Goal: Information Seeking & Learning: Learn about a topic

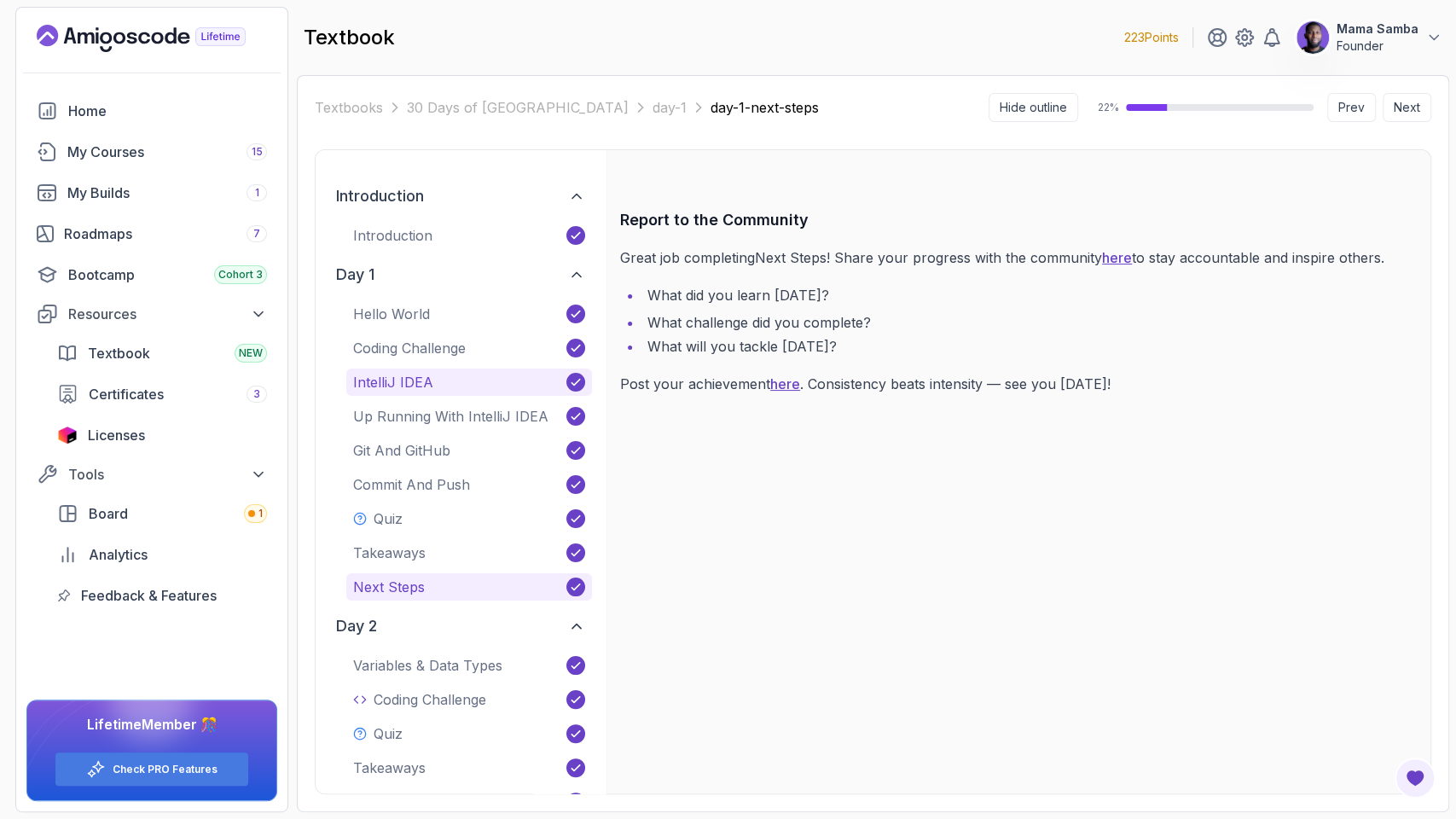
scroll to position [14, 0]
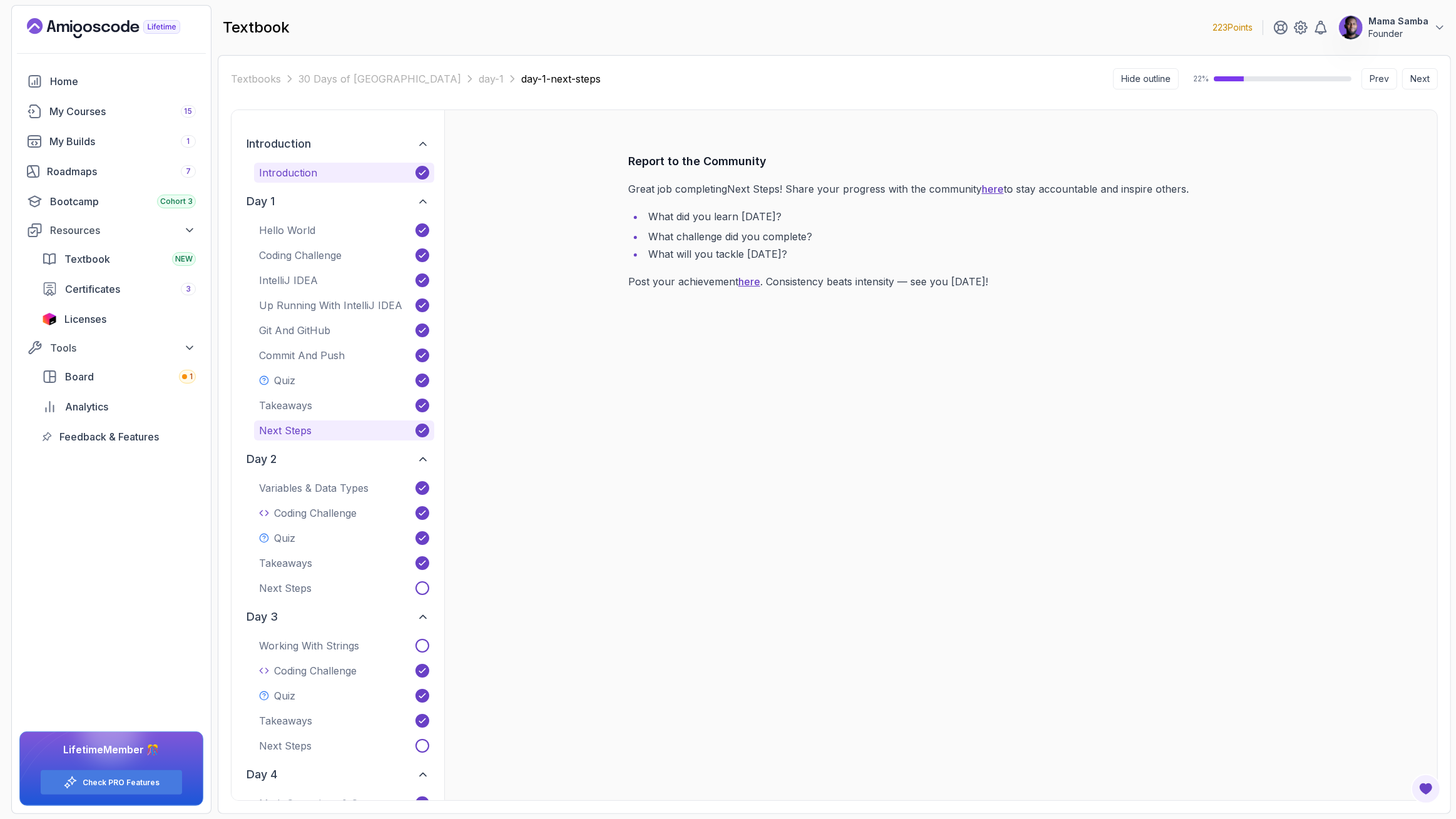
click at [277, 175] on p "Introduction" at bounding box center [288, 172] width 58 height 15
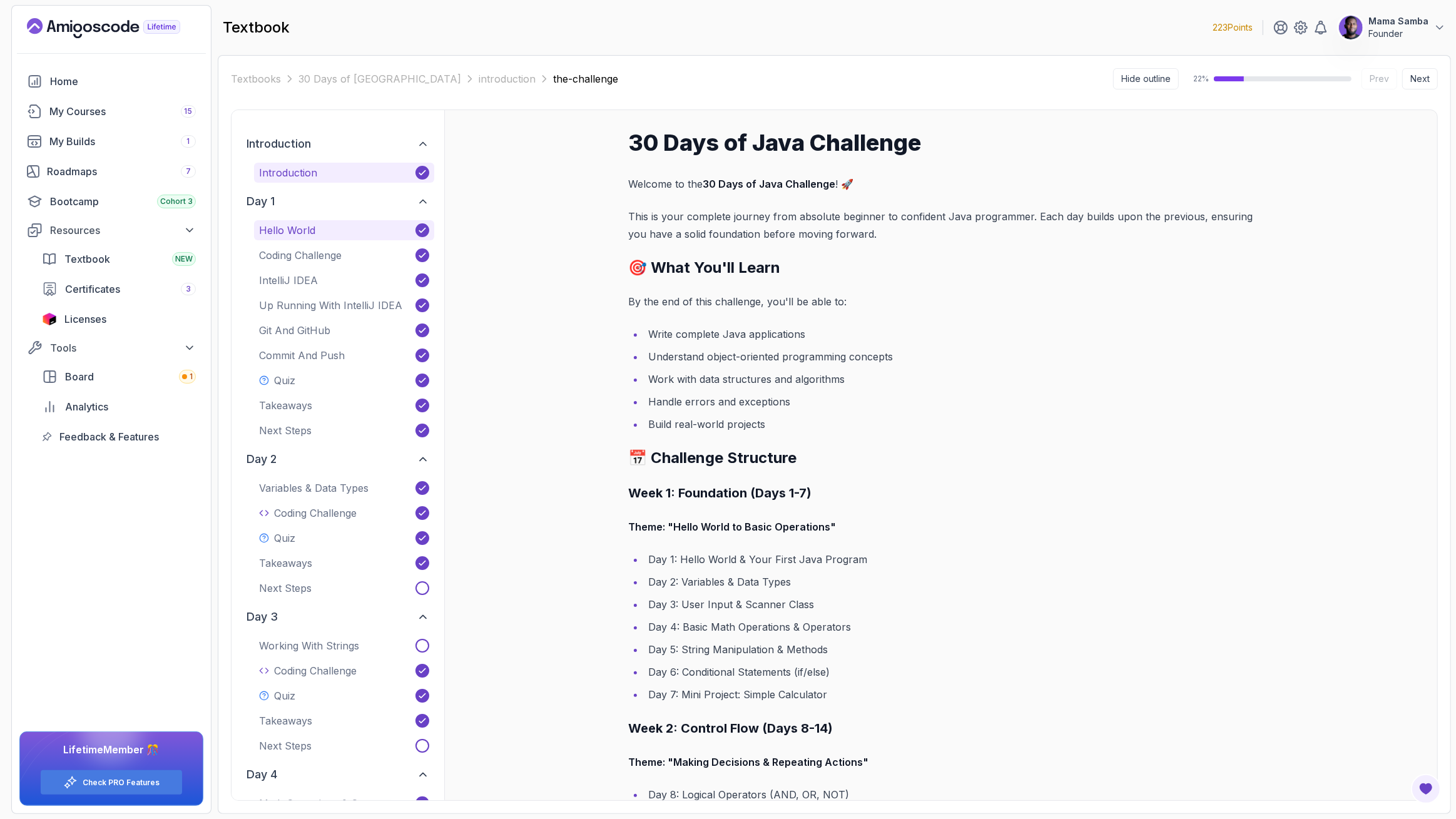
click at [297, 228] on p "Hello World" at bounding box center [287, 230] width 56 height 15
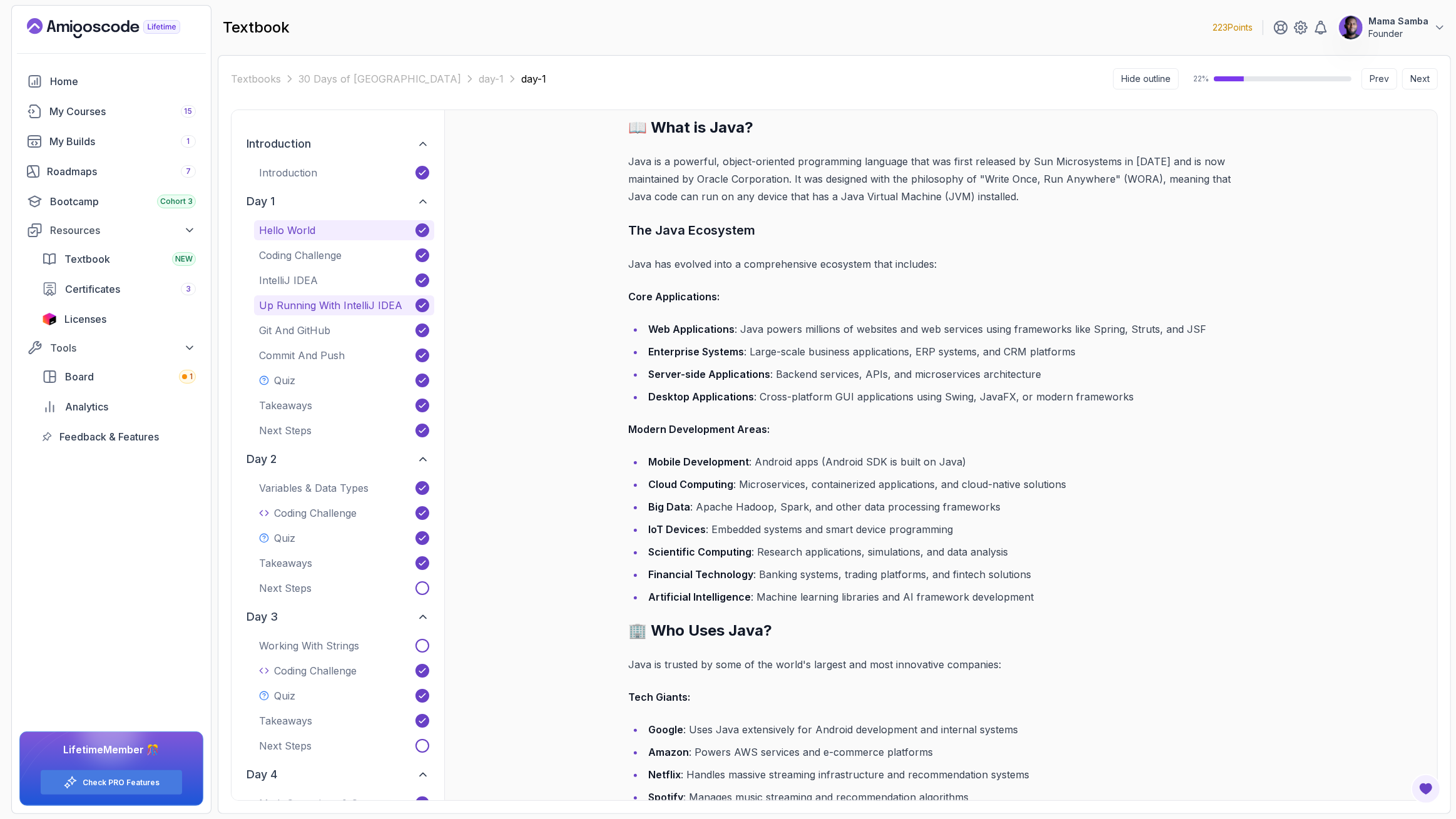
scroll to position [334, 0]
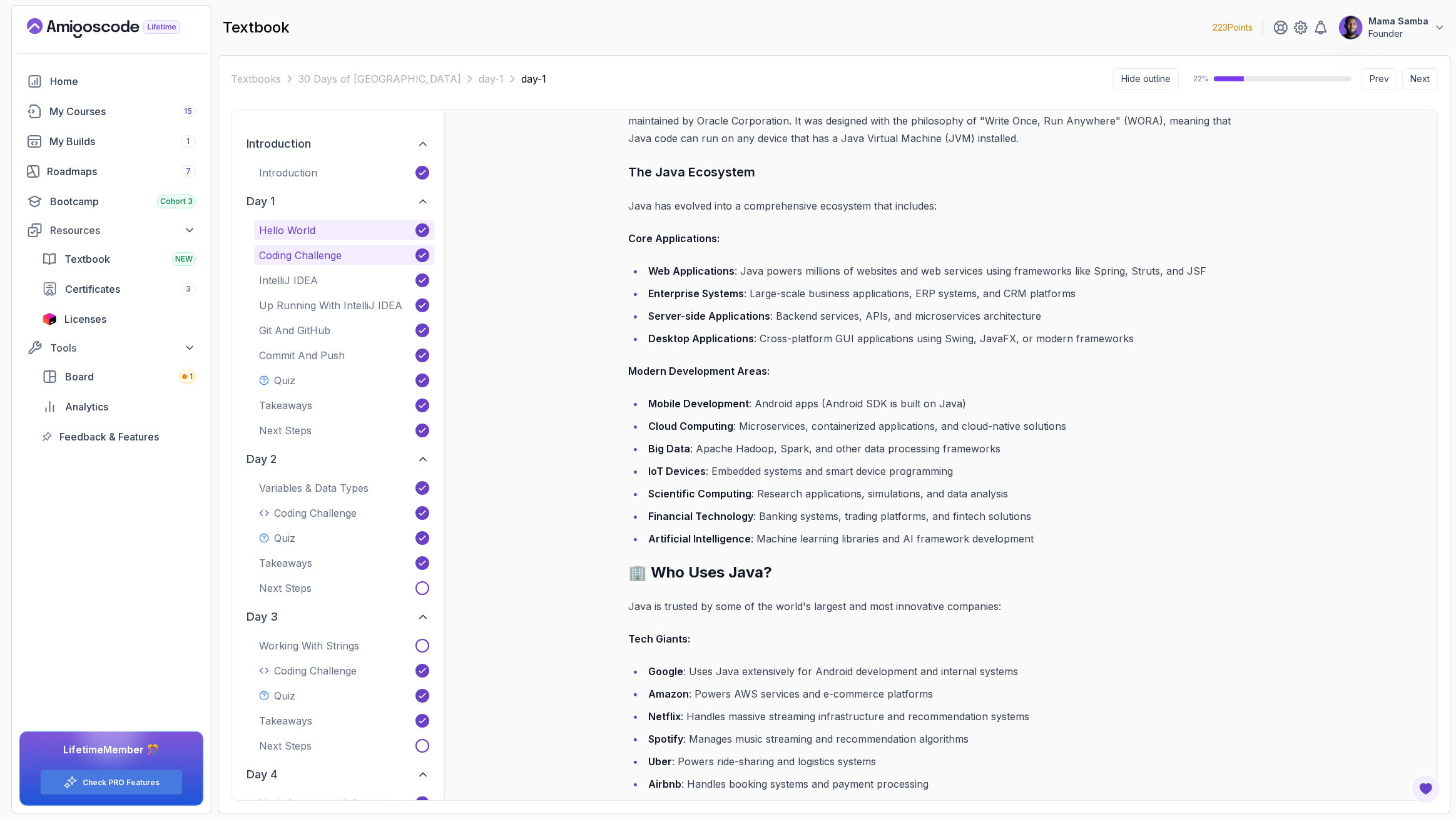
click at [301, 247] on button "Coding Challenge" at bounding box center [344, 255] width 181 height 20
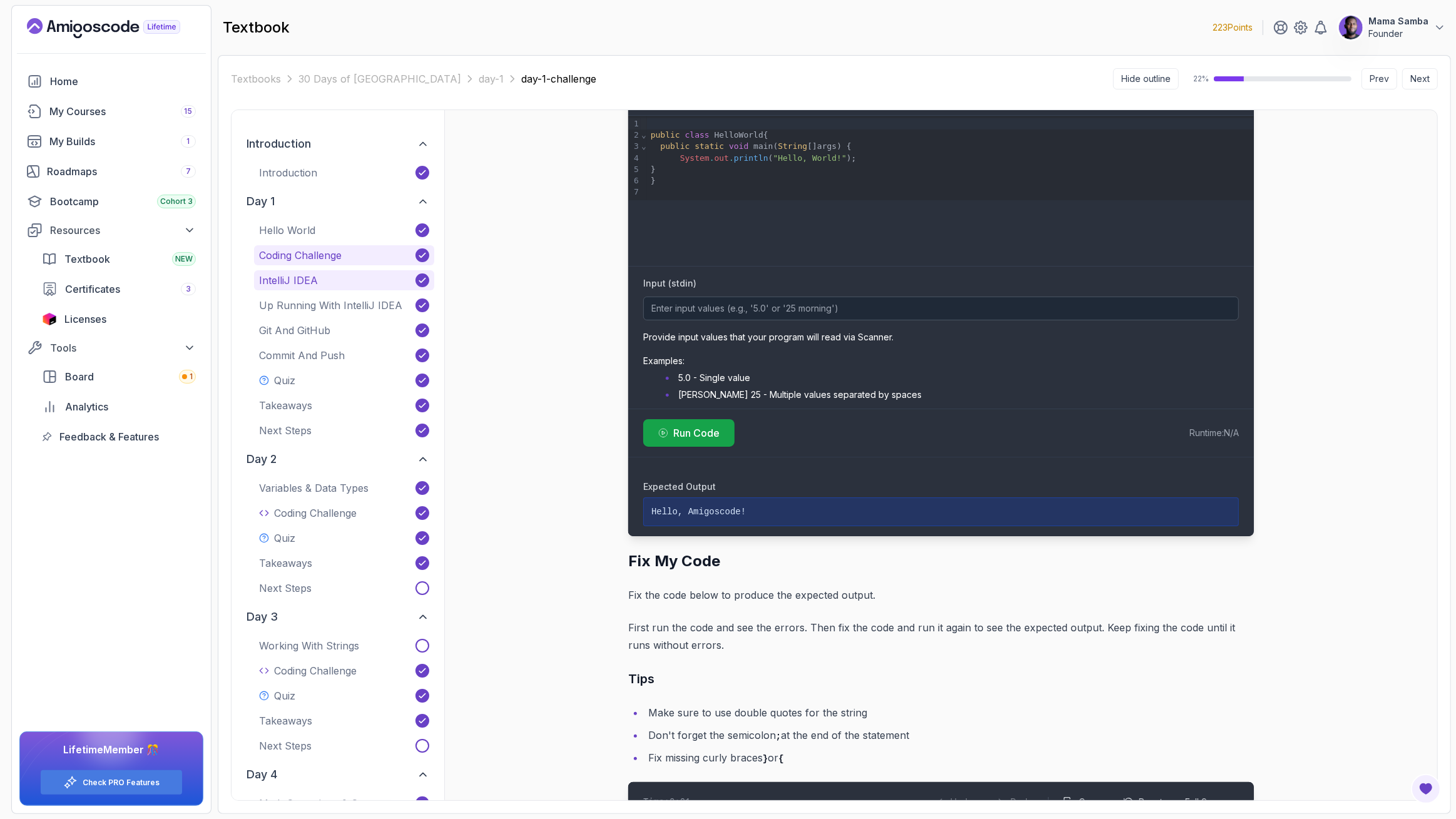
click at [310, 273] on p "IntelliJ IDEA" at bounding box center [288, 280] width 59 height 15
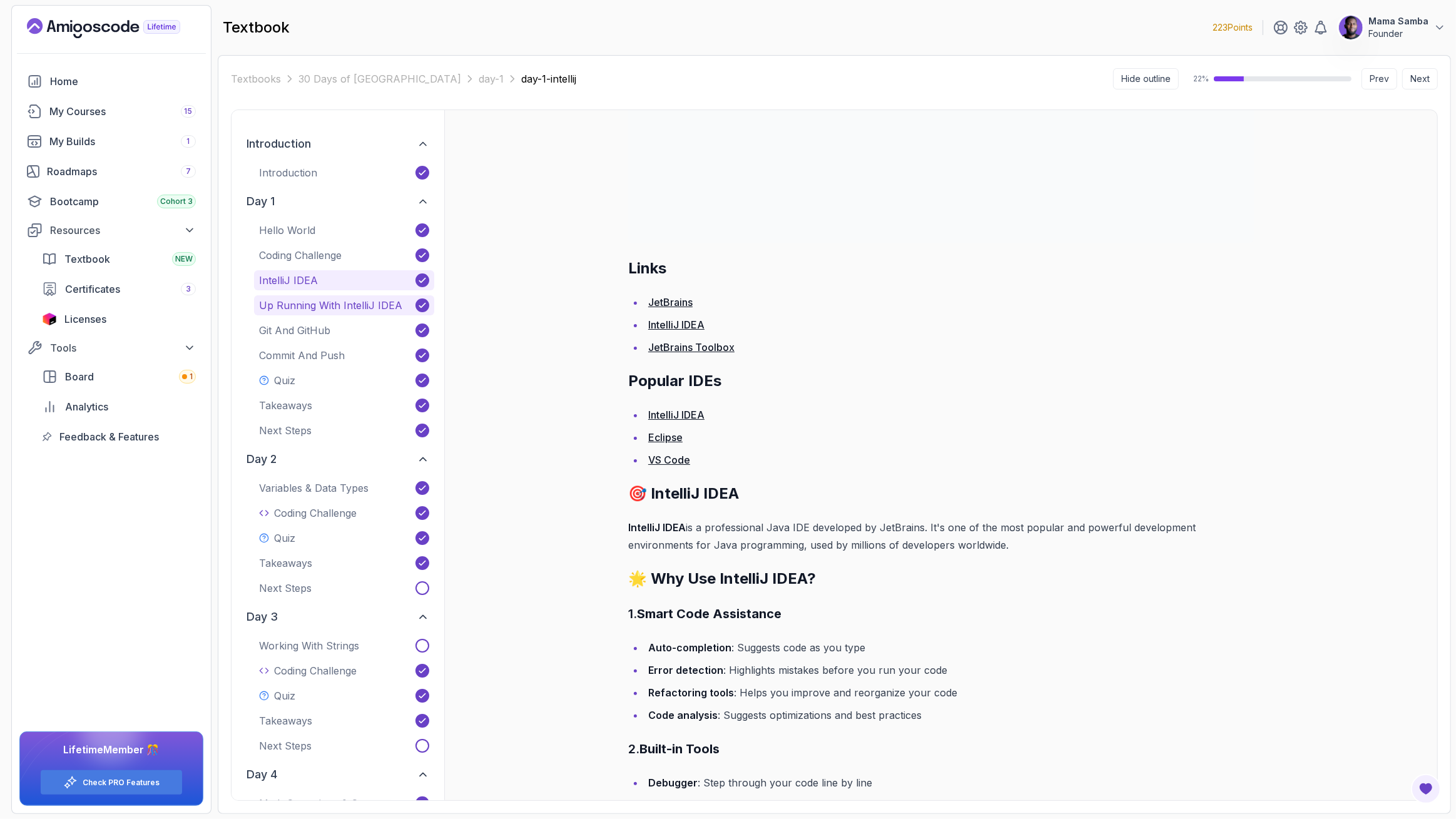
click at [295, 301] on p "Up Running With IntelliJ IDEA" at bounding box center [331, 305] width 144 height 15
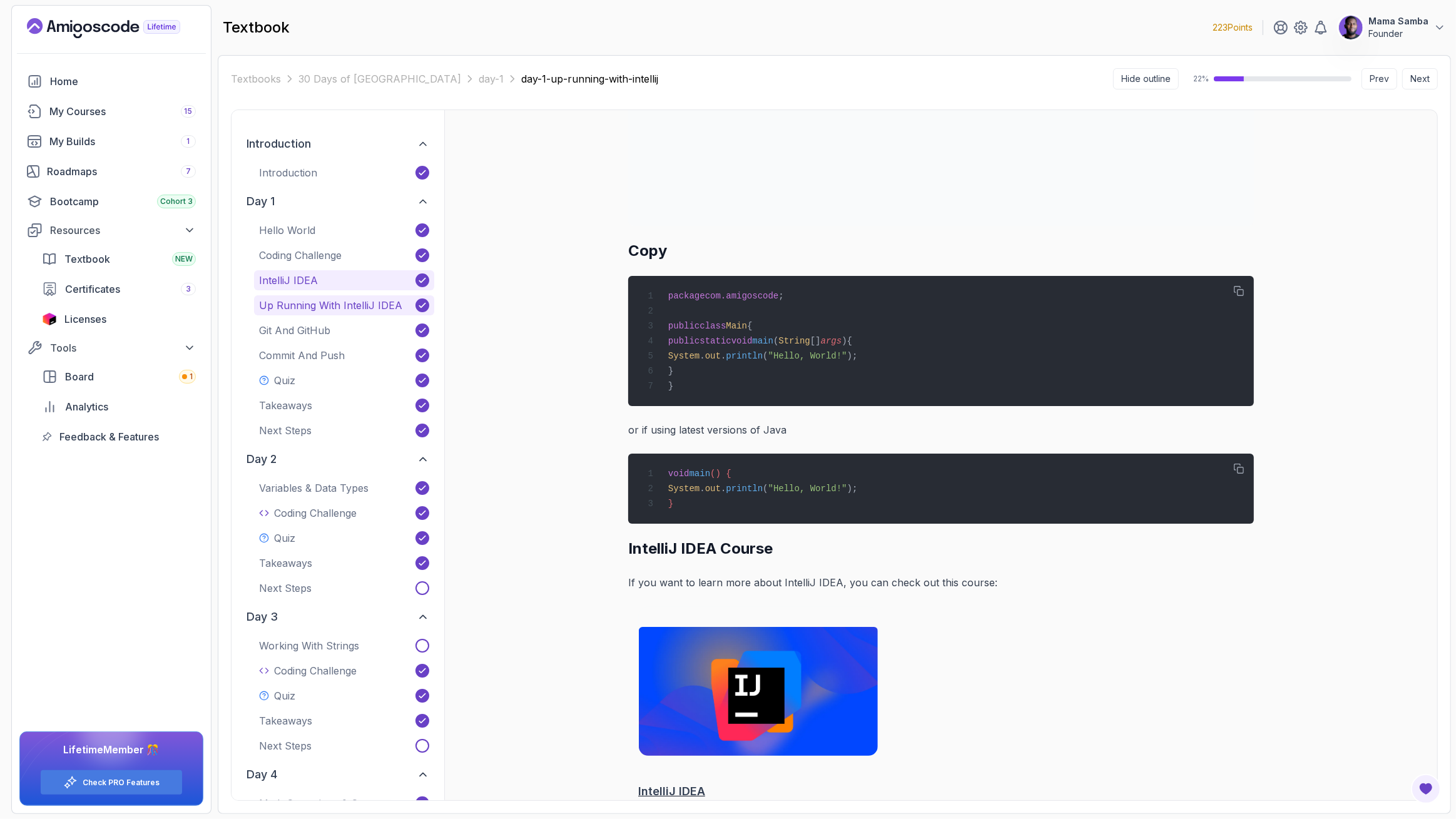
click at [295, 281] on p "IntelliJ IDEA" at bounding box center [288, 280] width 59 height 15
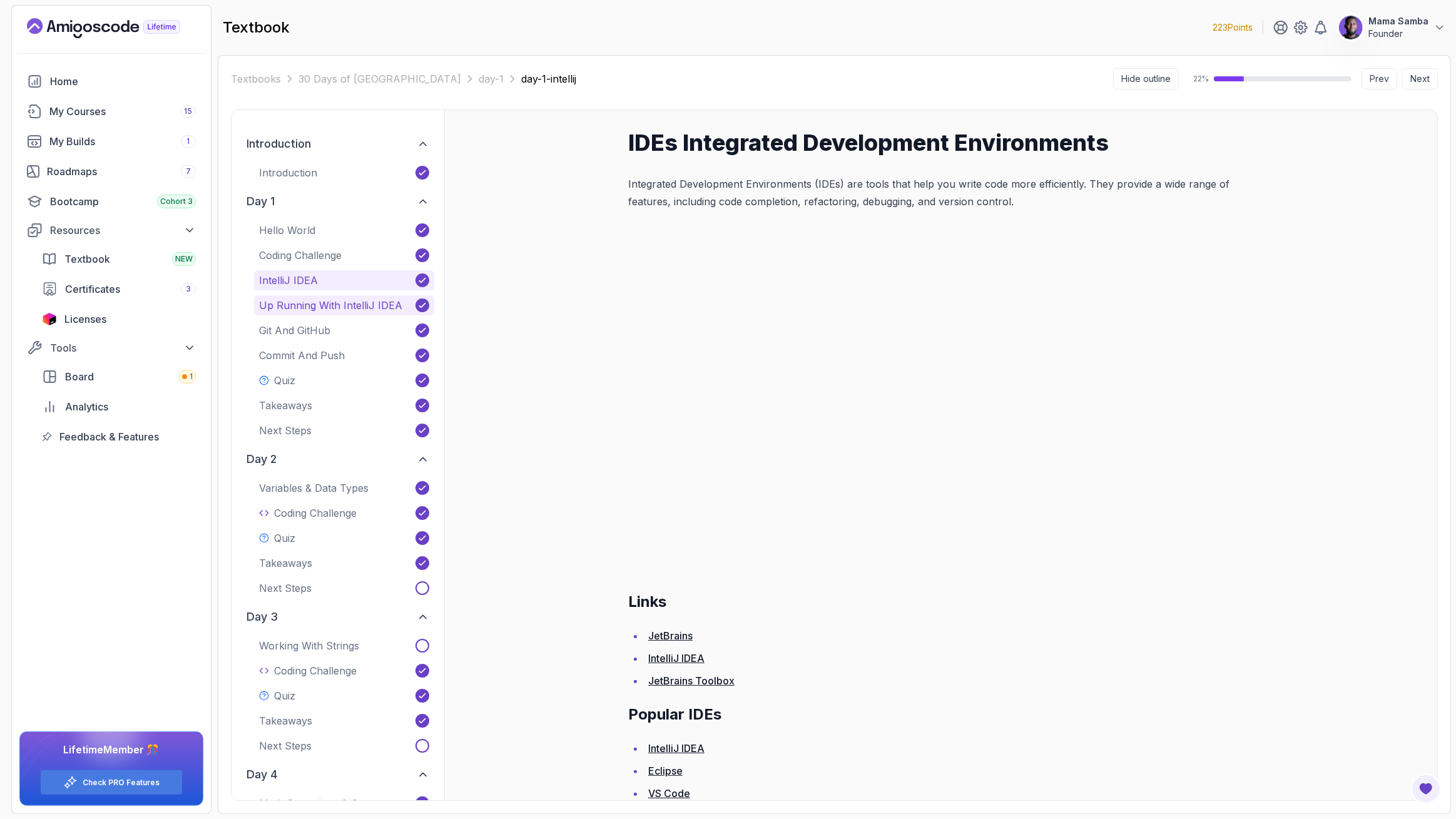
click at [328, 302] on p "Up Running With IntelliJ IDEA" at bounding box center [331, 305] width 144 height 15
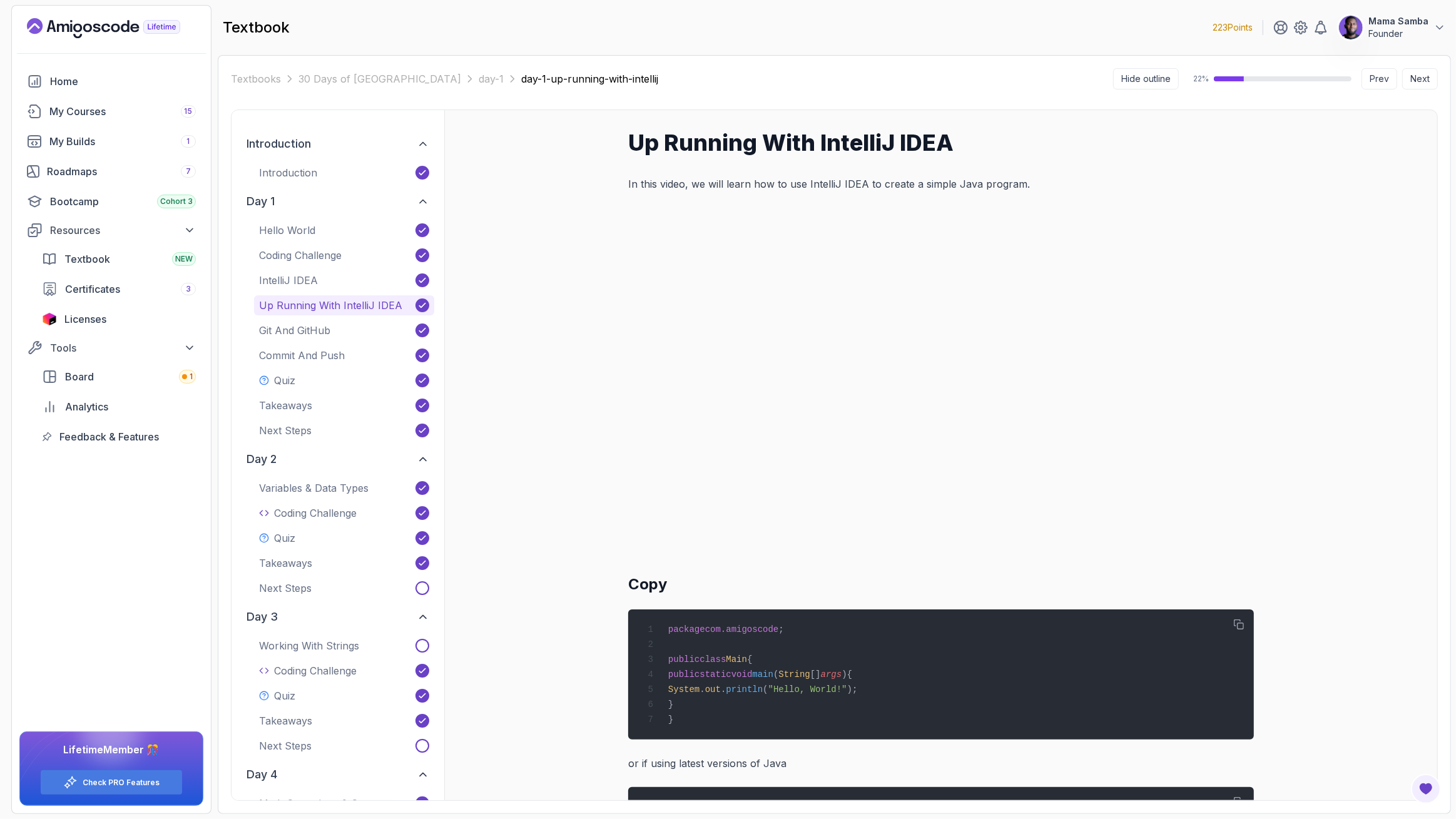
scroll to position [14, 0]
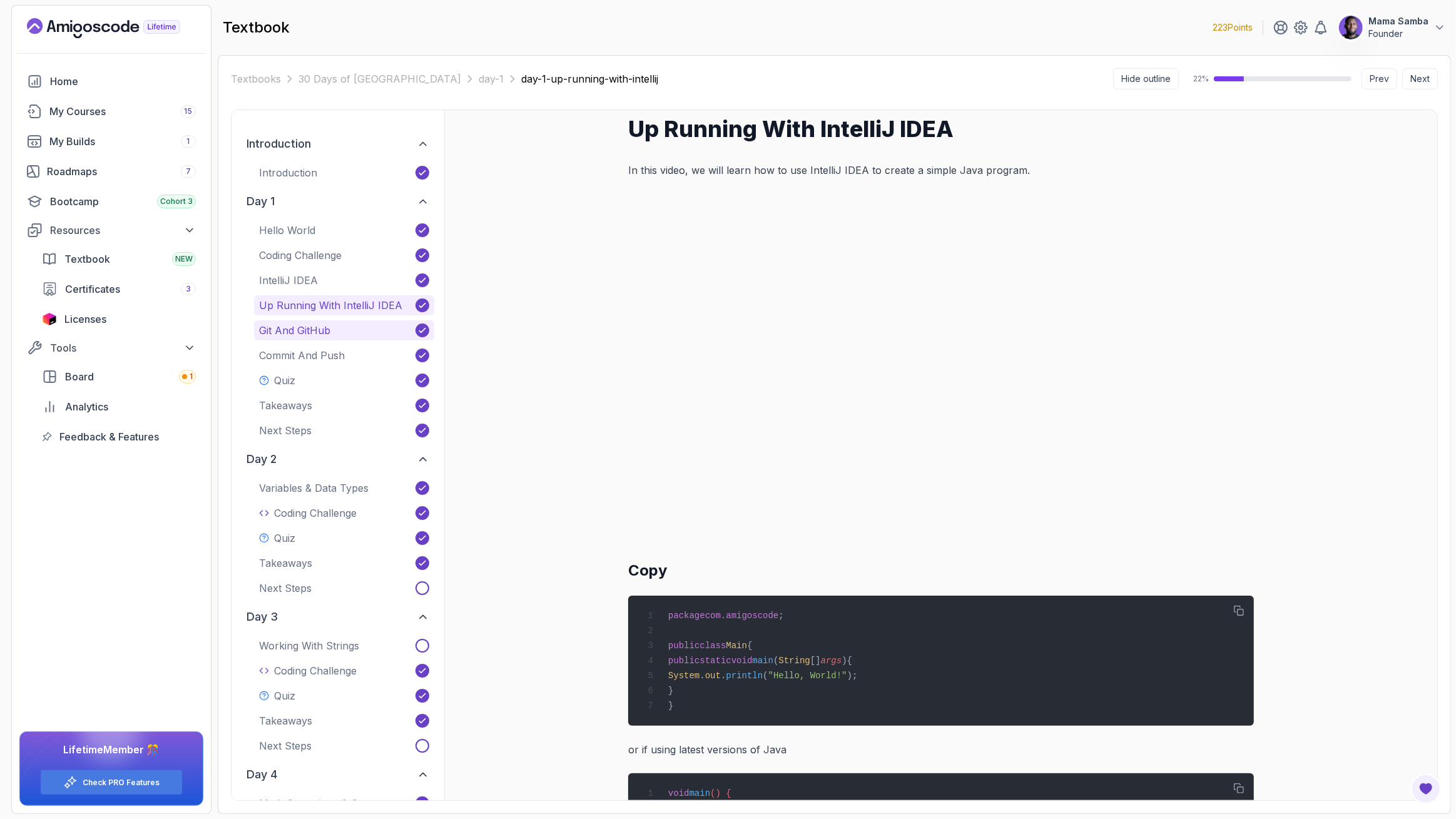
click at [354, 339] on button "Git and GitHub" at bounding box center [344, 330] width 181 height 20
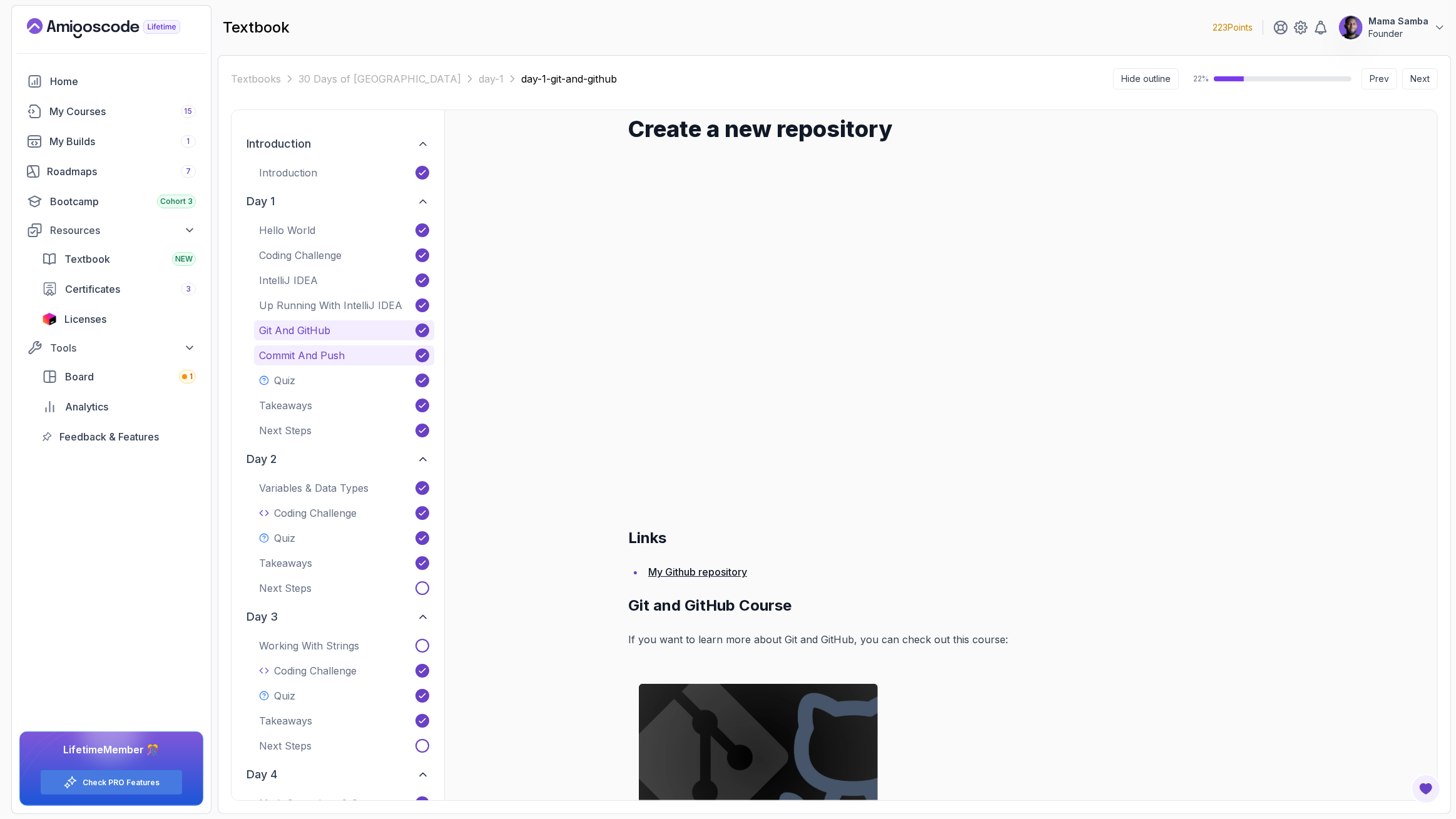
click at [344, 354] on button "Commit and Push" at bounding box center [344, 355] width 181 height 20
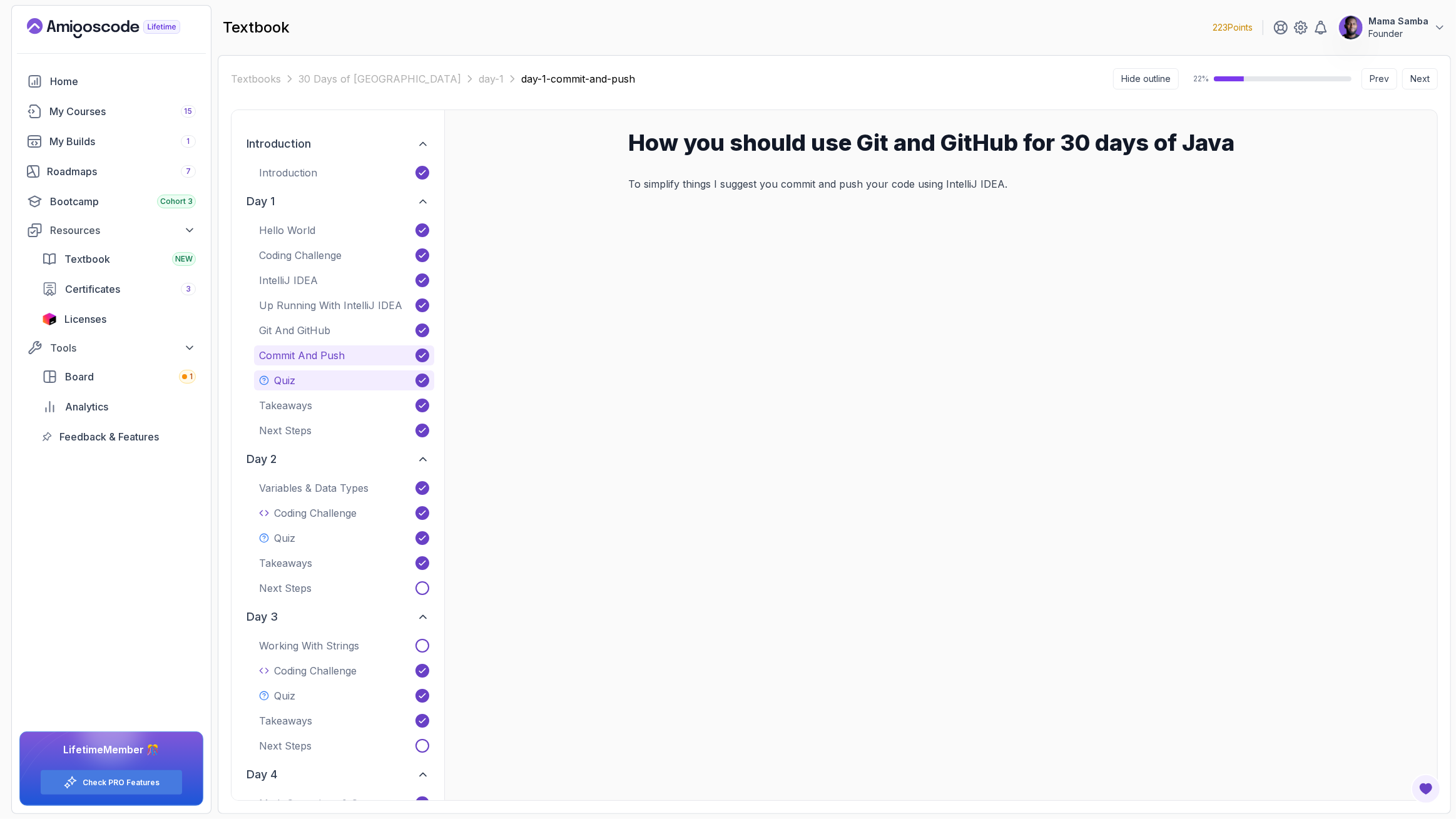
click at [325, 380] on button "Quiz" at bounding box center [344, 380] width 181 height 20
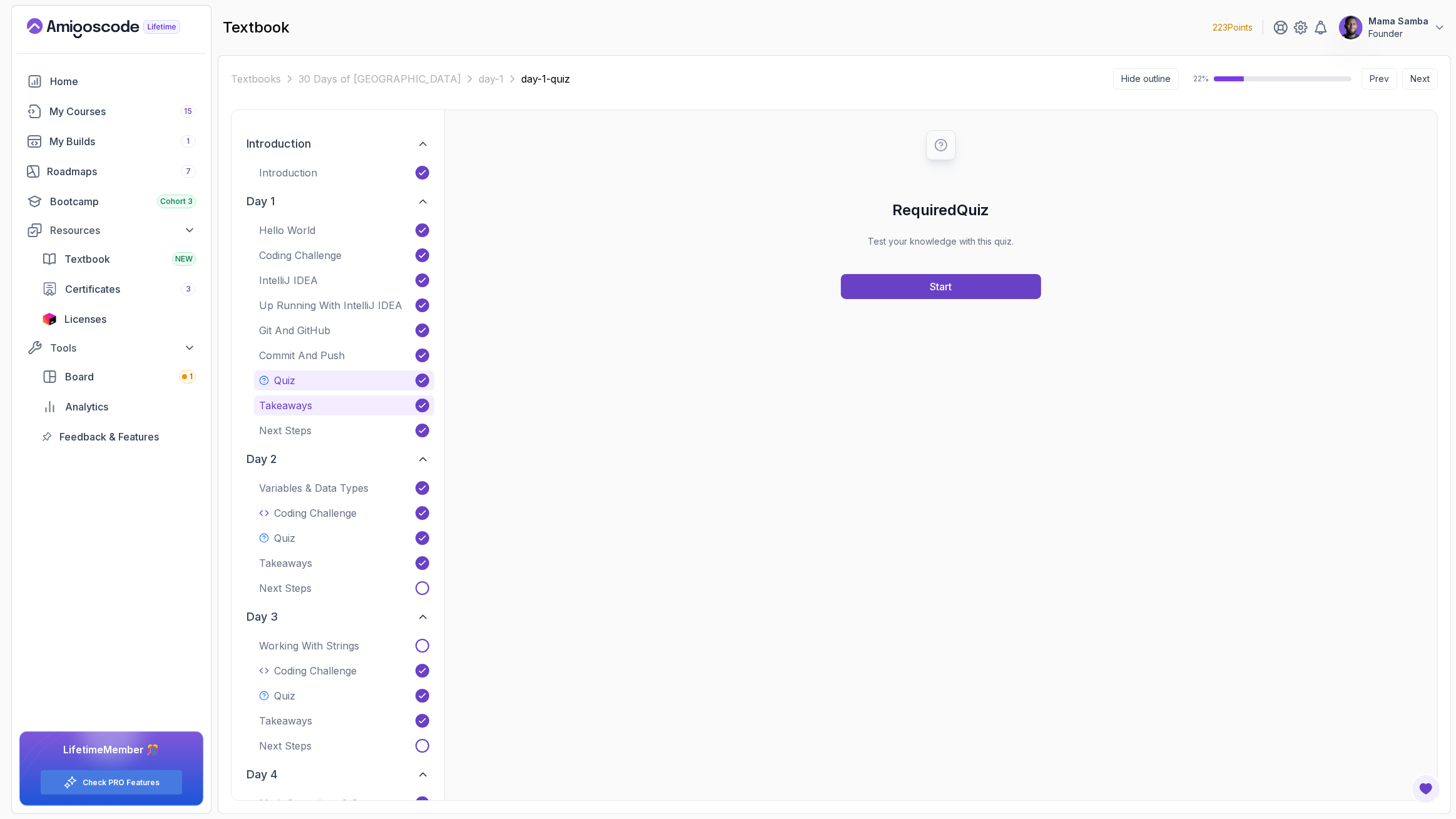
click at [306, 398] on p "Takeaways" at bounding box center [286, 405] width 53 height 15
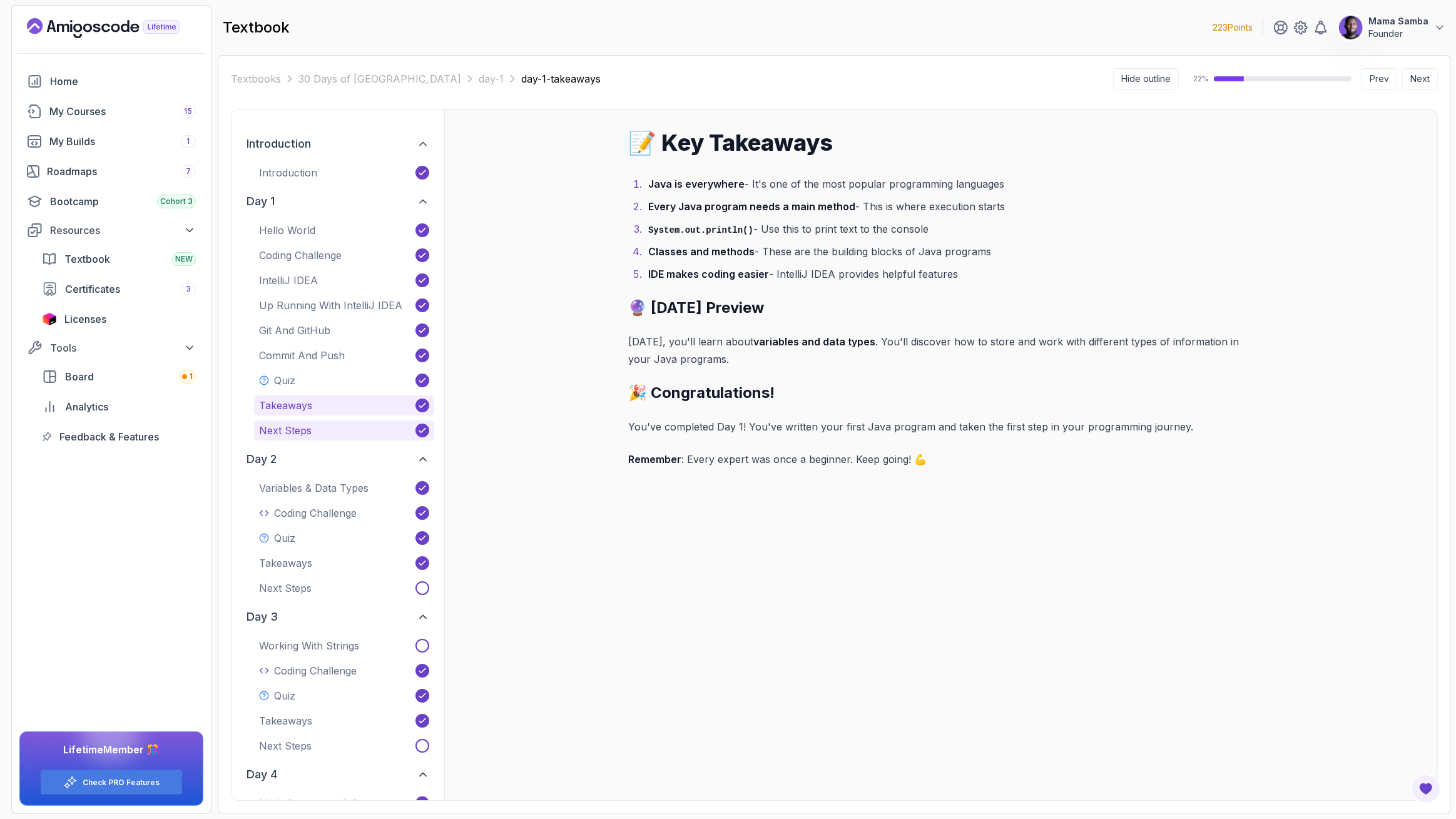
click at [288, 421] on button "Next Steps" at bounding box center [344, 431] width 181 height 20
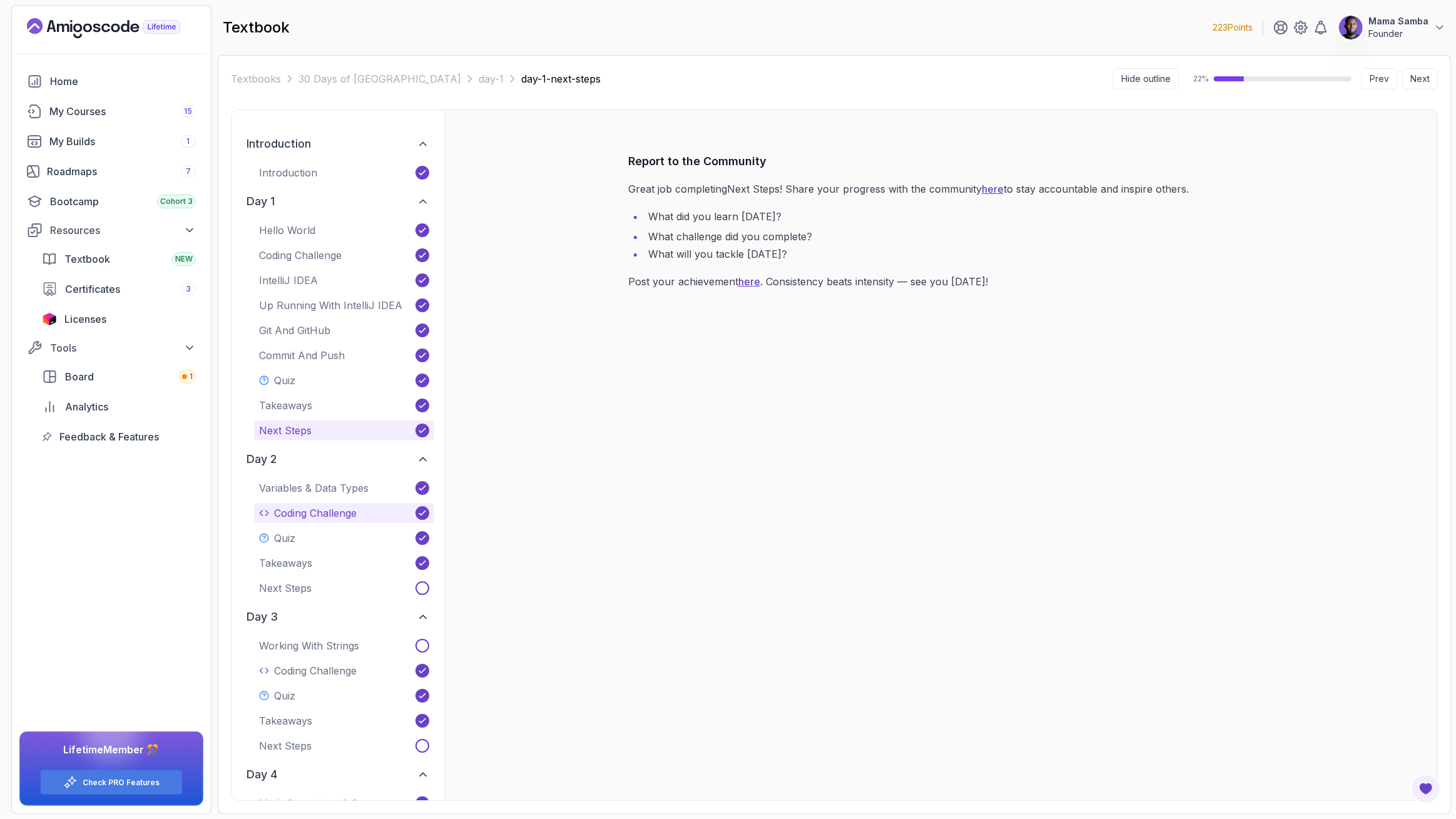
scroll to position [25, 0]
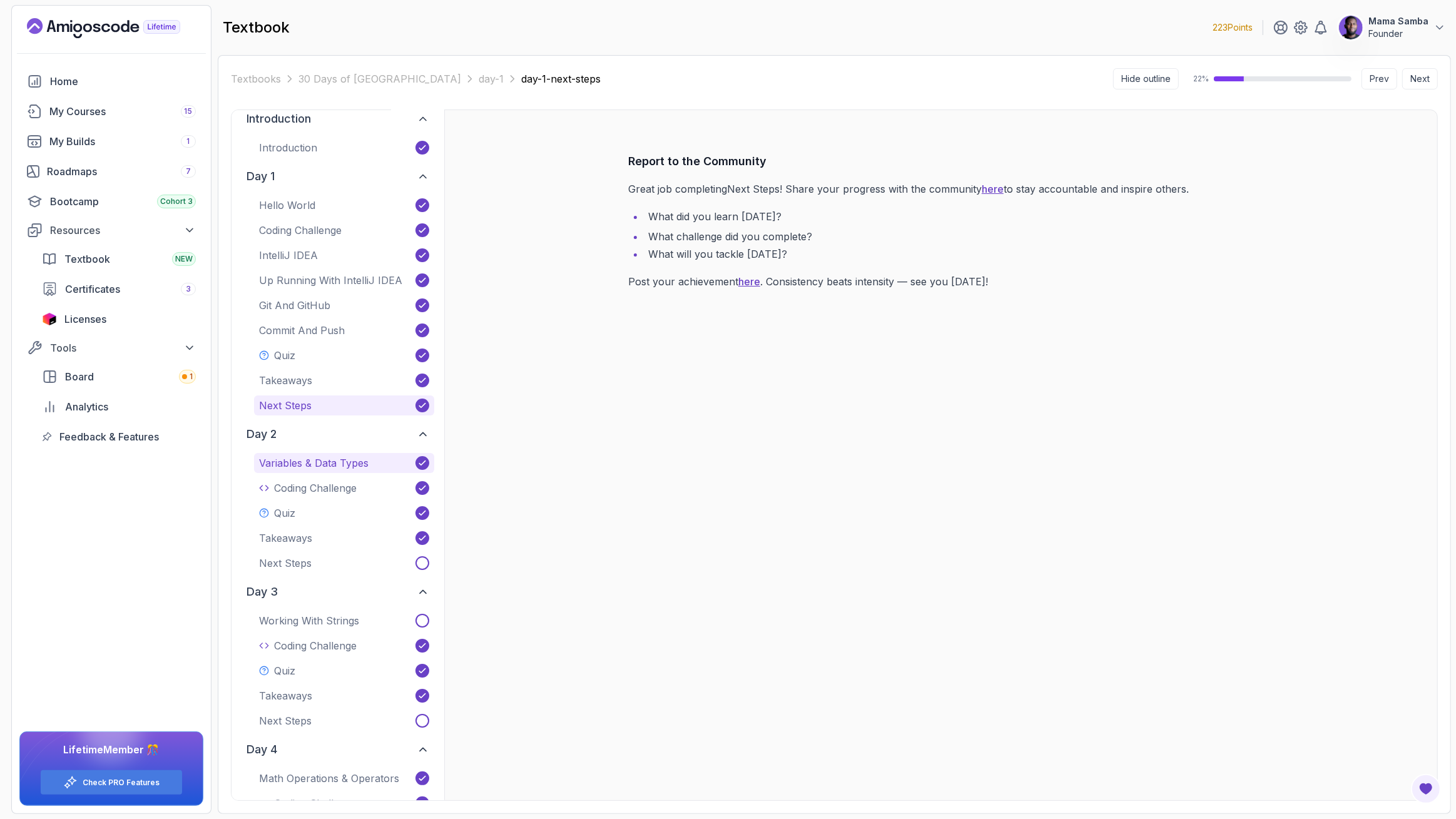
click at [288, 460] on p "Variables & Data Types" at bounding box center [314, 463] width 110 height 15
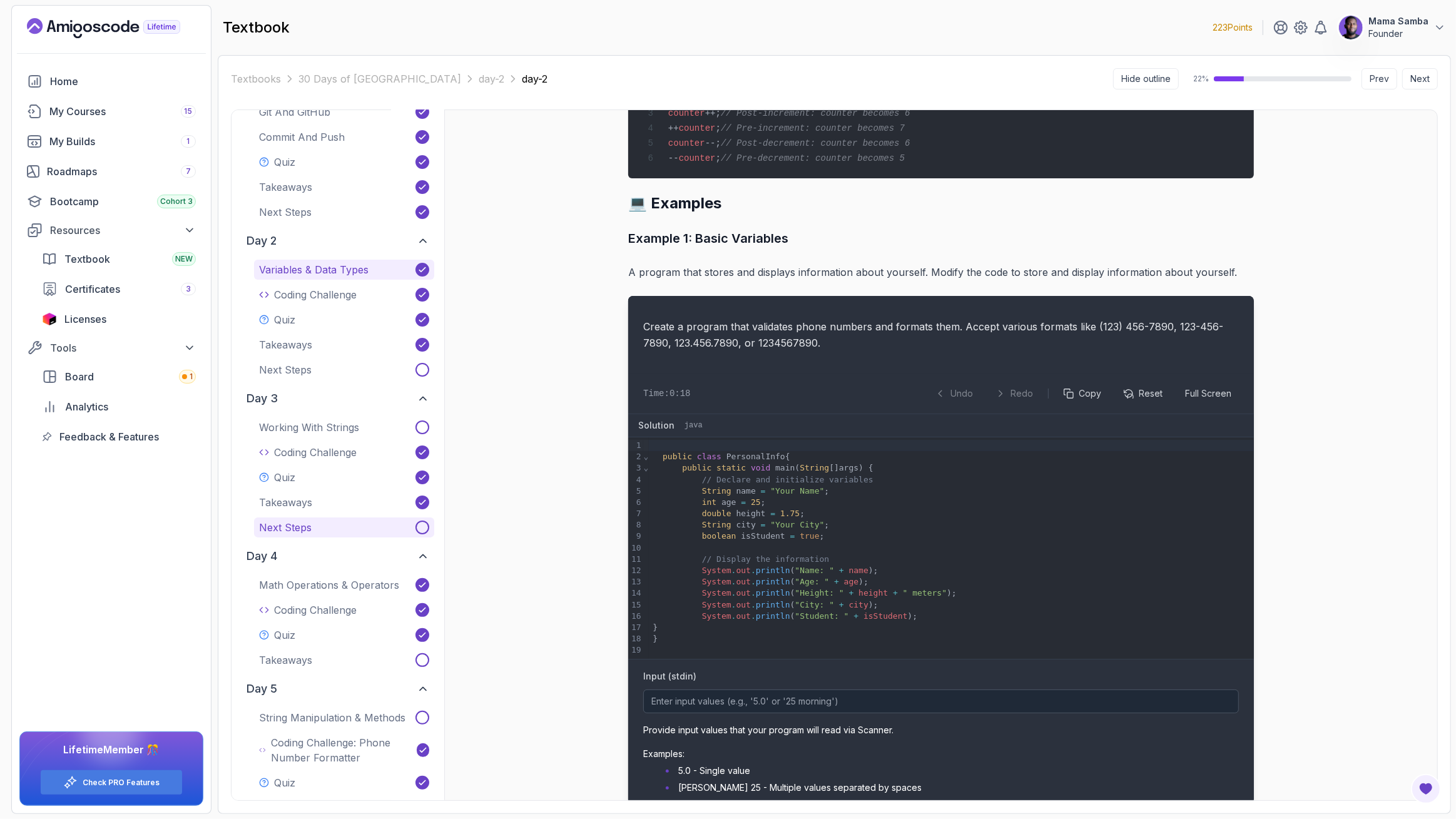
scroll to position [251, 0]
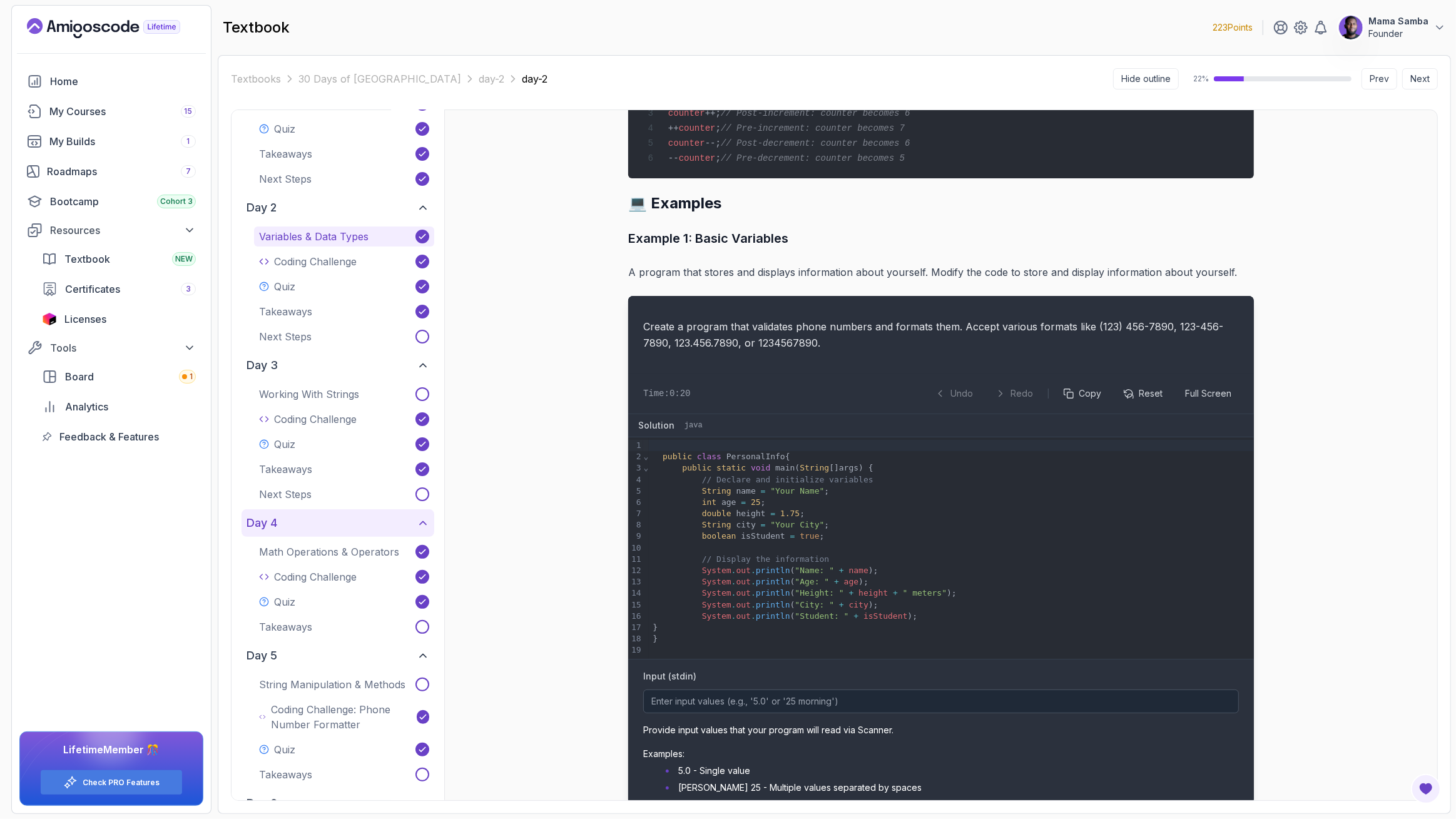
drag, startPoint x: 316, startPoint y: 546, endPoint x: 306, endPoint y: 534, distance: 15.6
click at [316, 546] on p "Math Operations & Operators" at bounding box center [329, 551] width 140 height 15
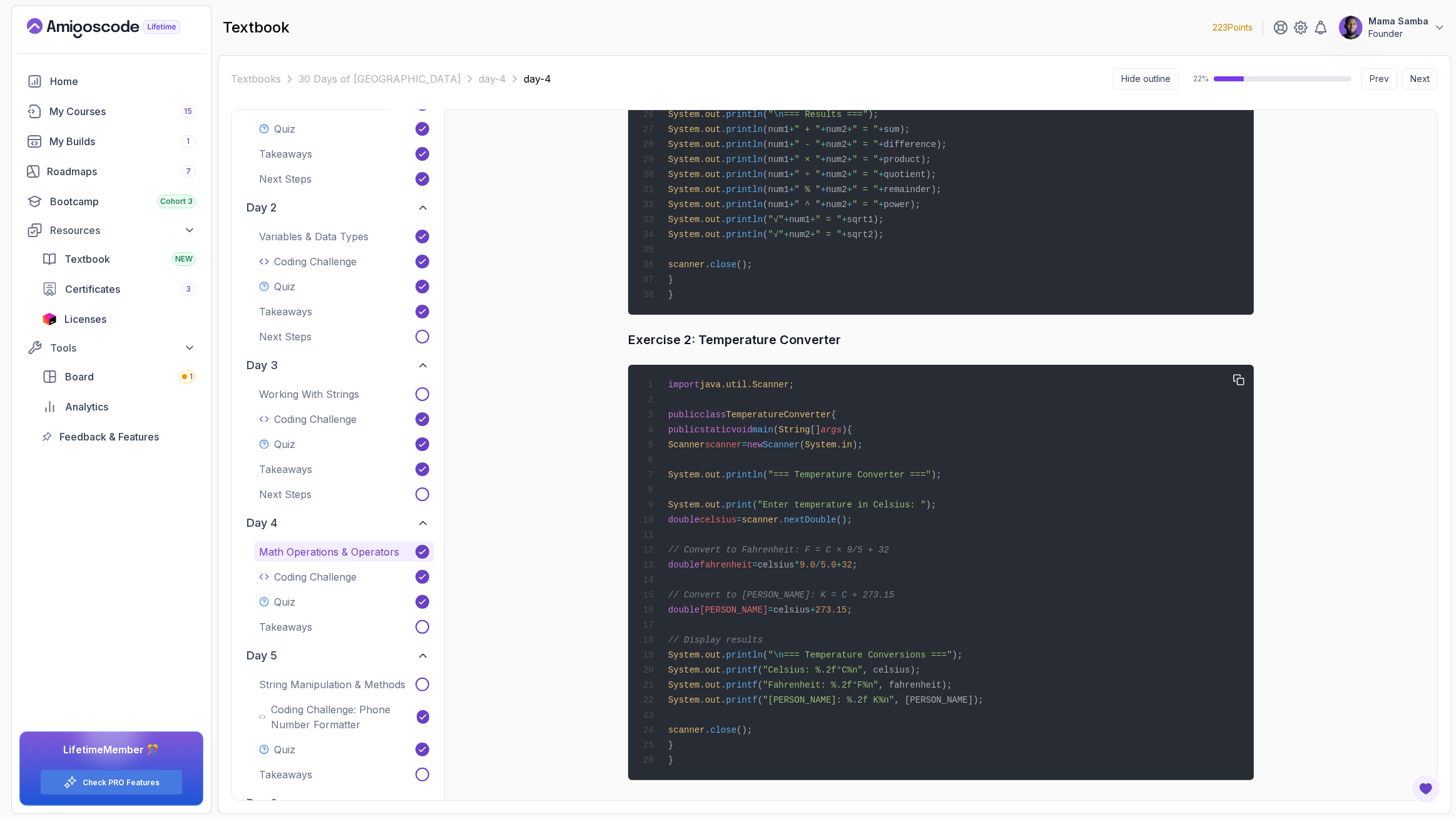
scroll to position [2525, 0]
click at [285, 577] on p "Coding Challenge" at bounding box center [315, 577] width 82 height 15
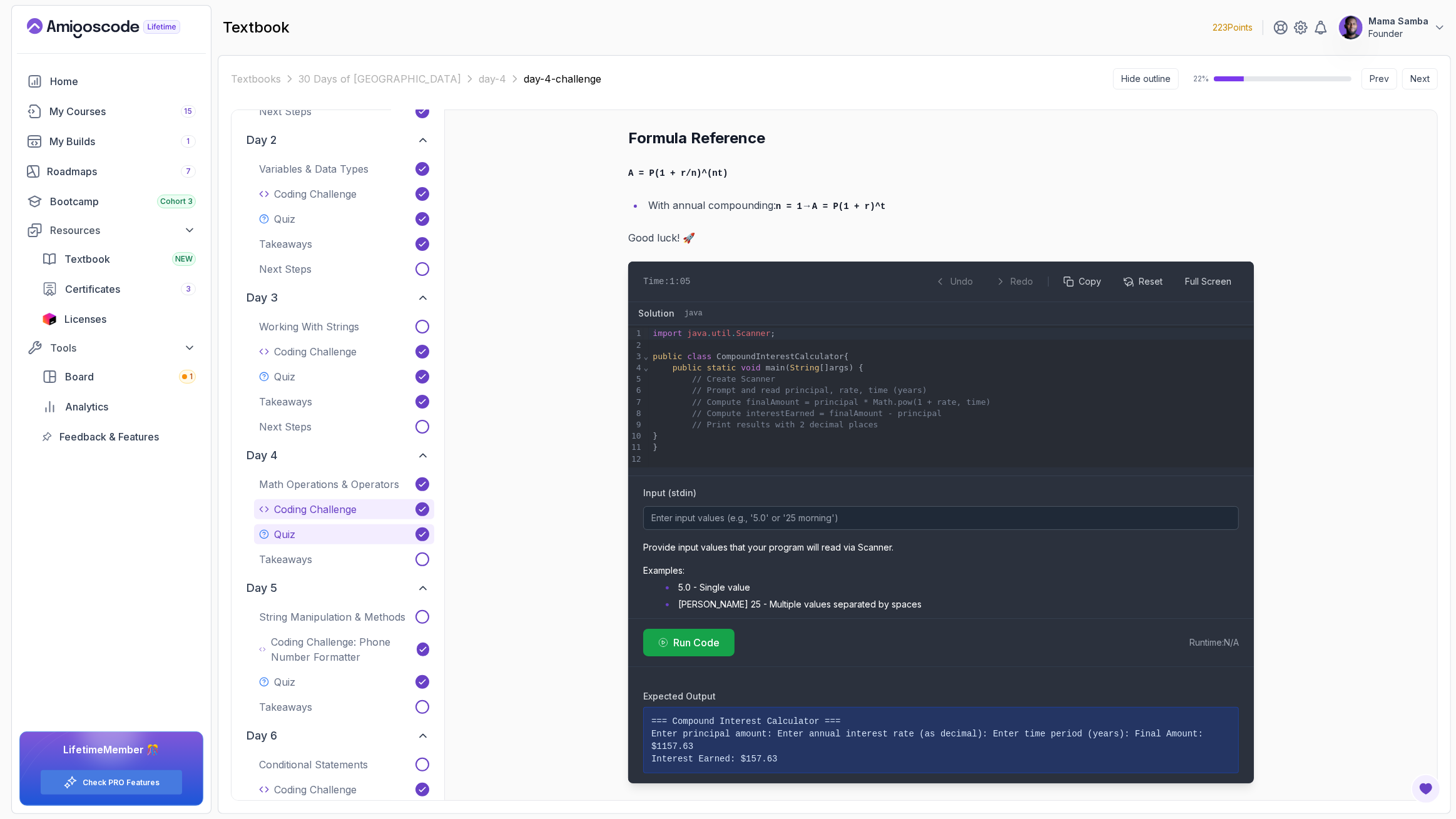
scroll to position [347, 0]
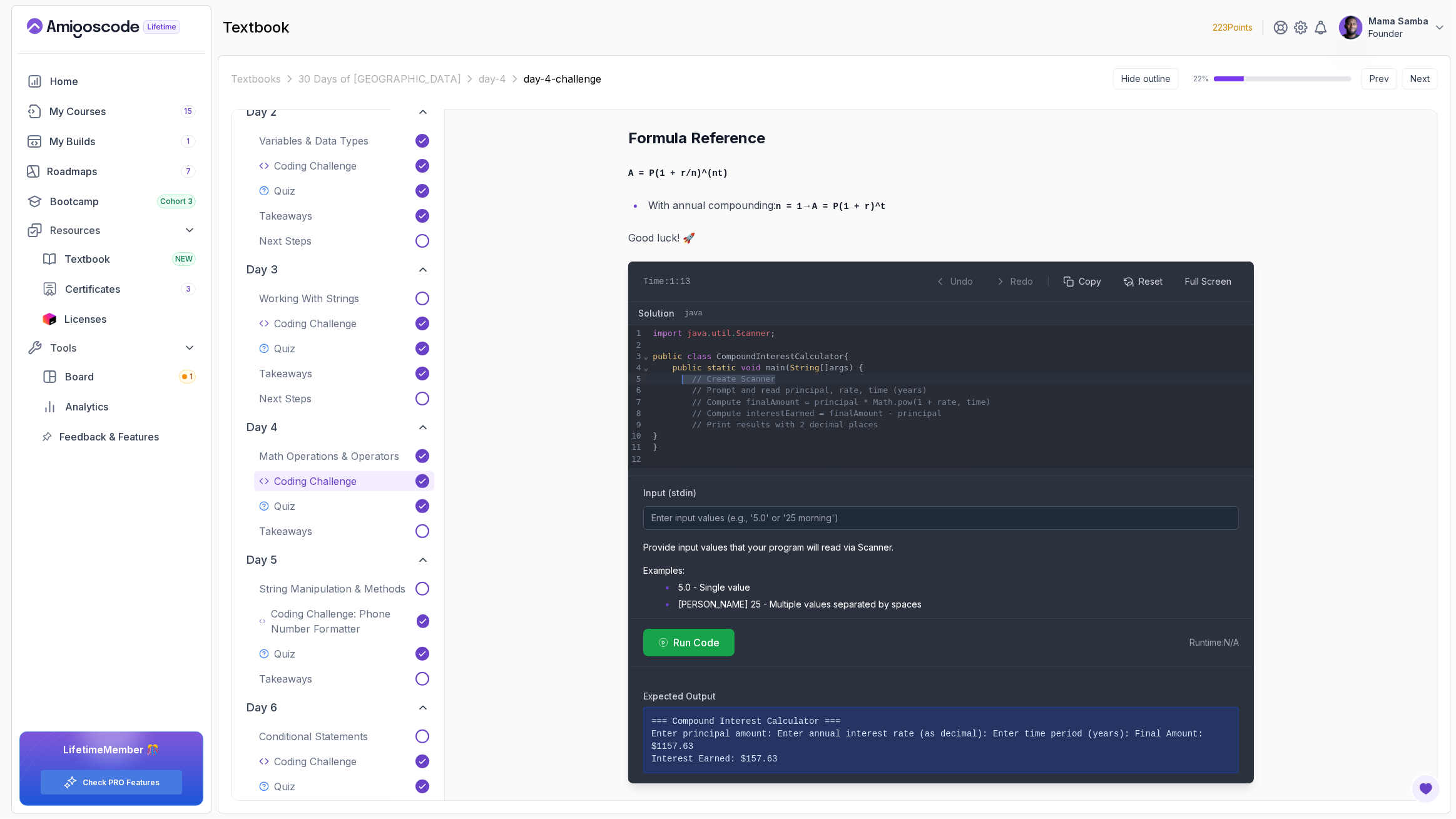
drag, startPoint x: 792, startPoint y: 379, endPoint x: 682, endPoint y: 373, distance: 110.2
click at [682, 373] on div "// Create Scanner" at bounding box center [951, 379] width 605 height 11
click at [317, 457] on p "Math Operations & Operators" at bounding box center [329, 456] width 140 height 15
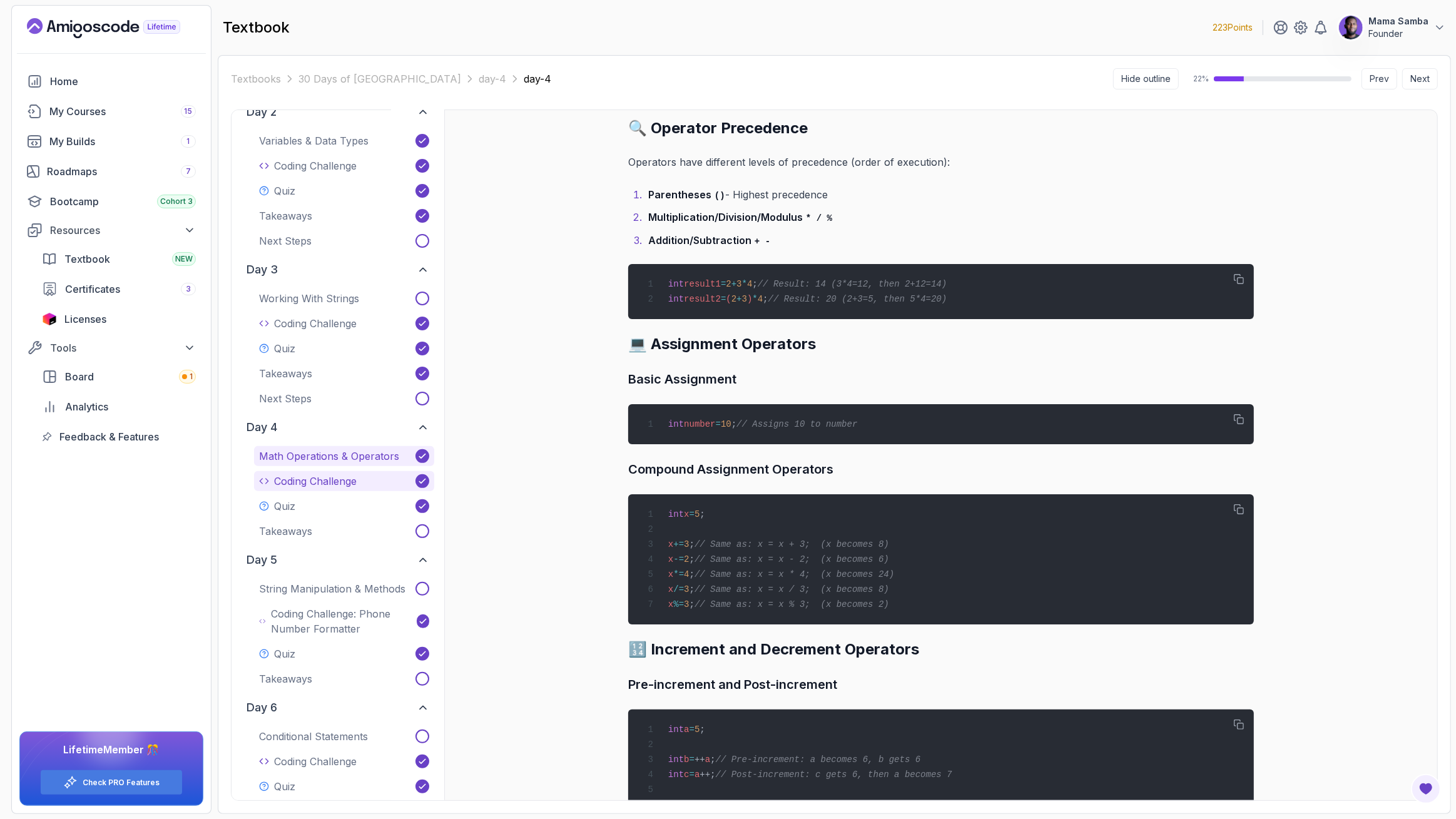
click at [311, 475] on p "Coding Challenge" at bounding box center [315, 481] width 82 height 15
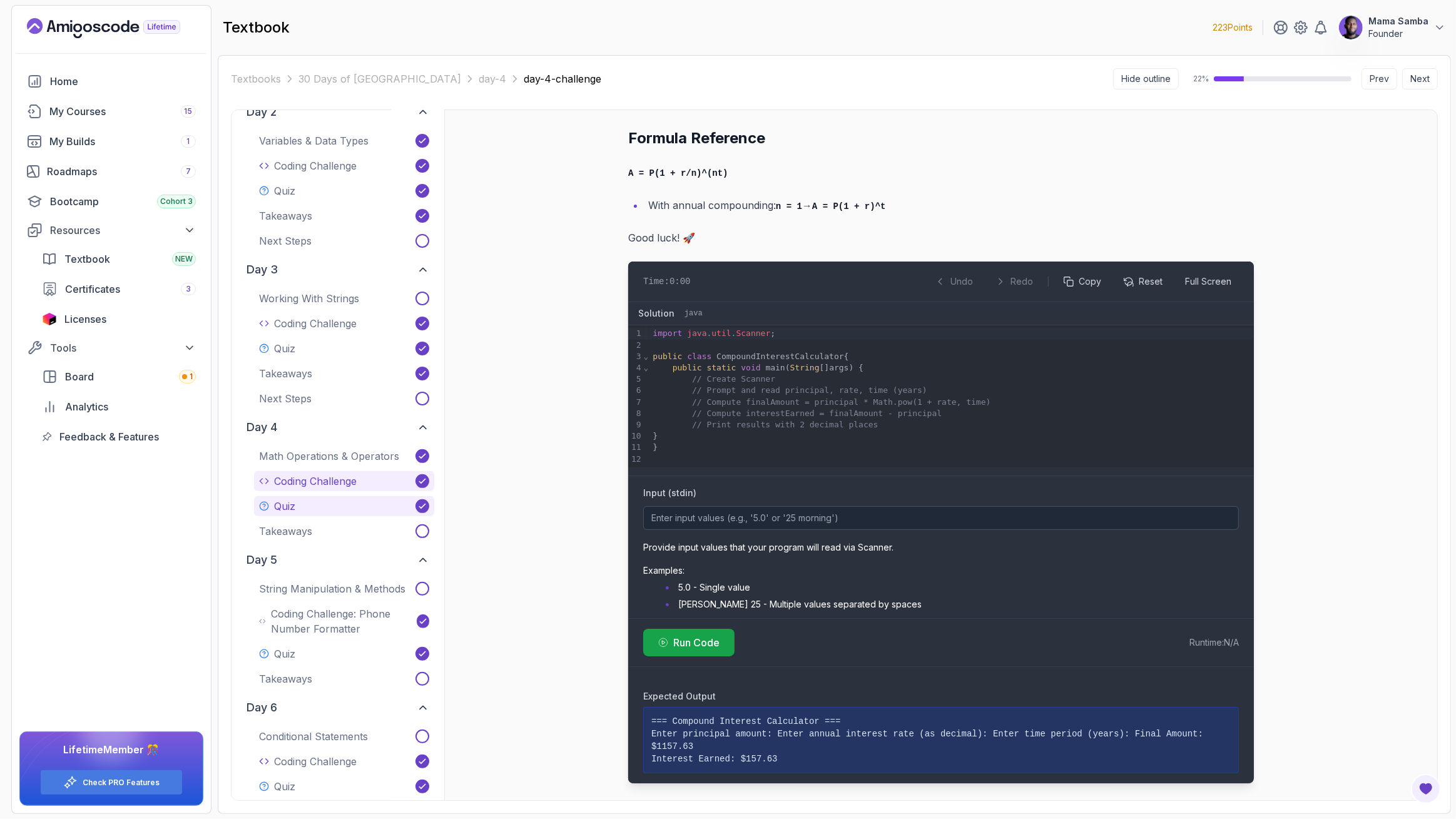
click at [297, 498] on button "Quiz" at bounding box center [344, 506] width 181 height 20
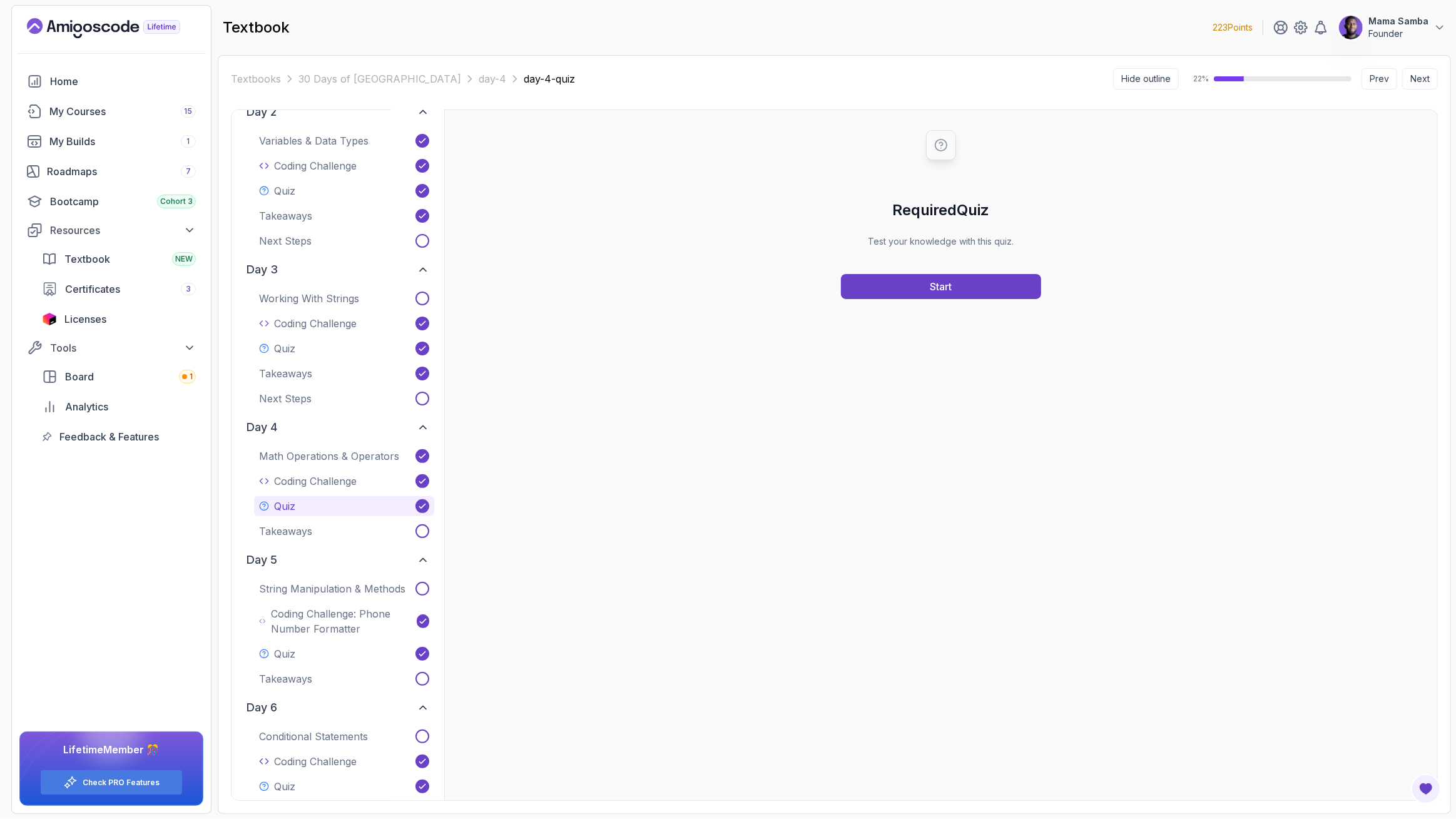
click at [284, 514] on button "Quiz" at bounding box center [344, 506] width 181 height 20
click at [282, 524] on p "Takeaways" at bounding box center [286, 531] width 53 height 15
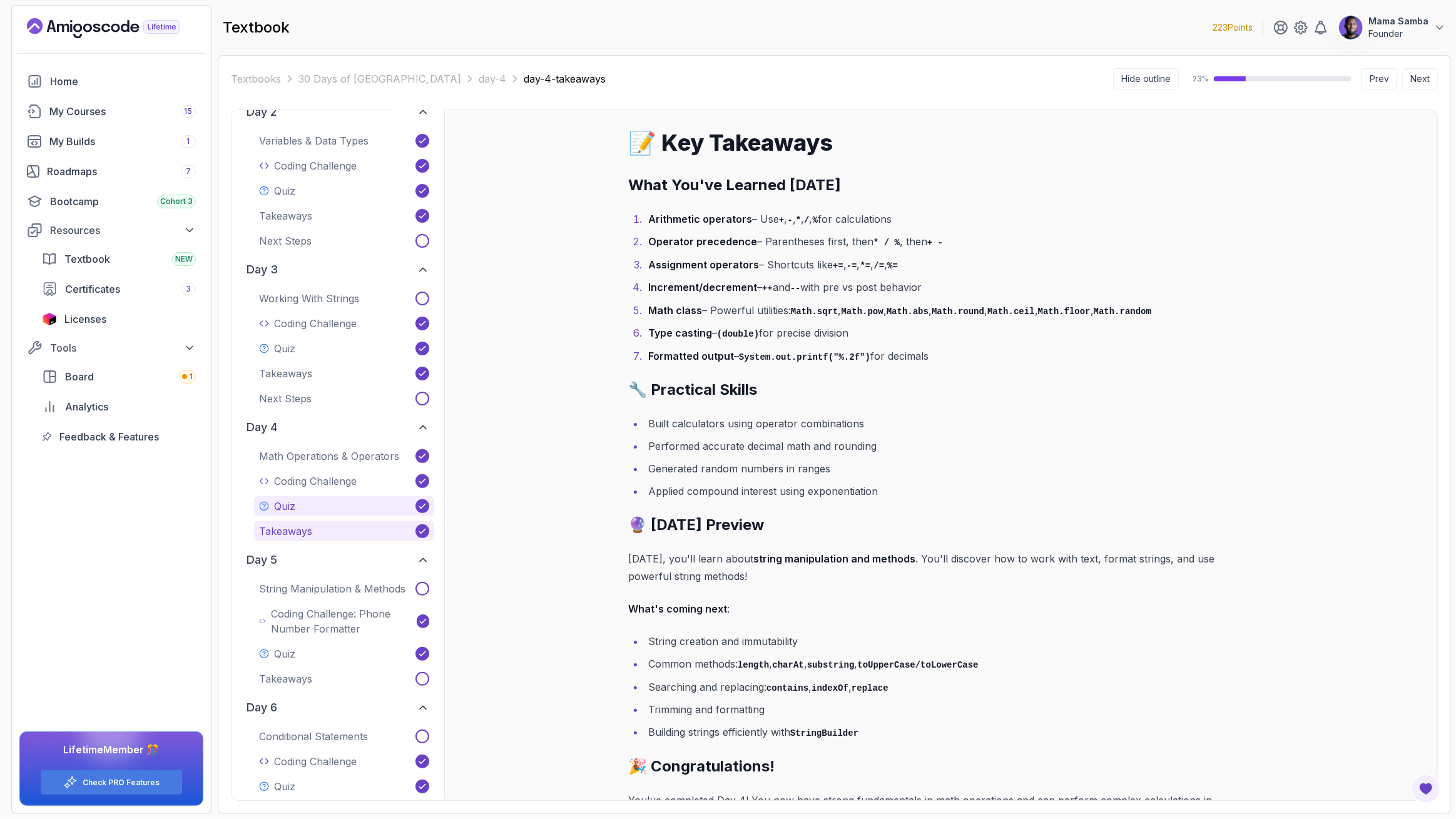
click at [294, 512] on p "Quiz" at bounding box center [284, 506] width 21 height 15
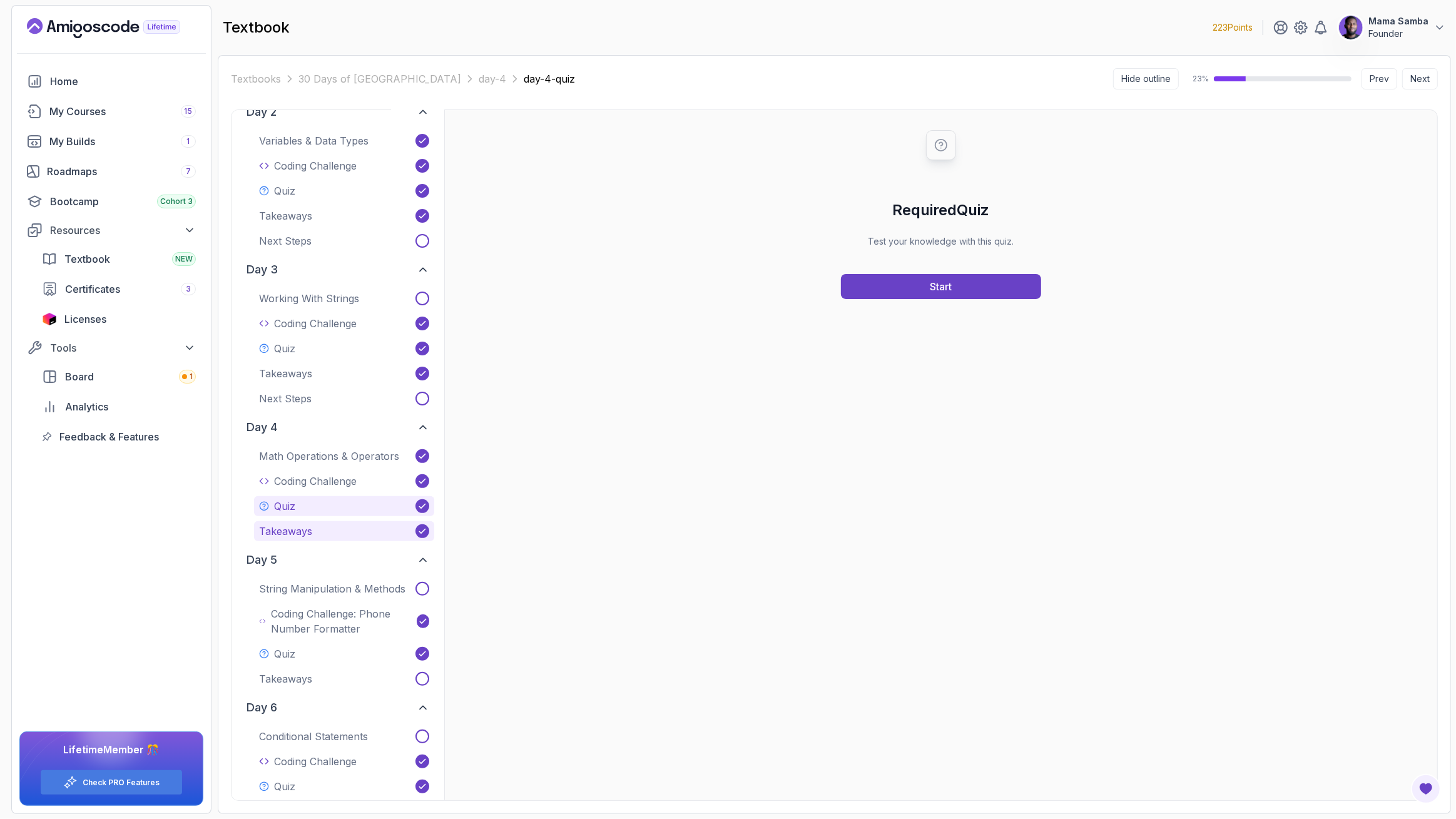
click at [289, 537] on p "Takeaways" at bounding box center [286, 531] width 53 height 15
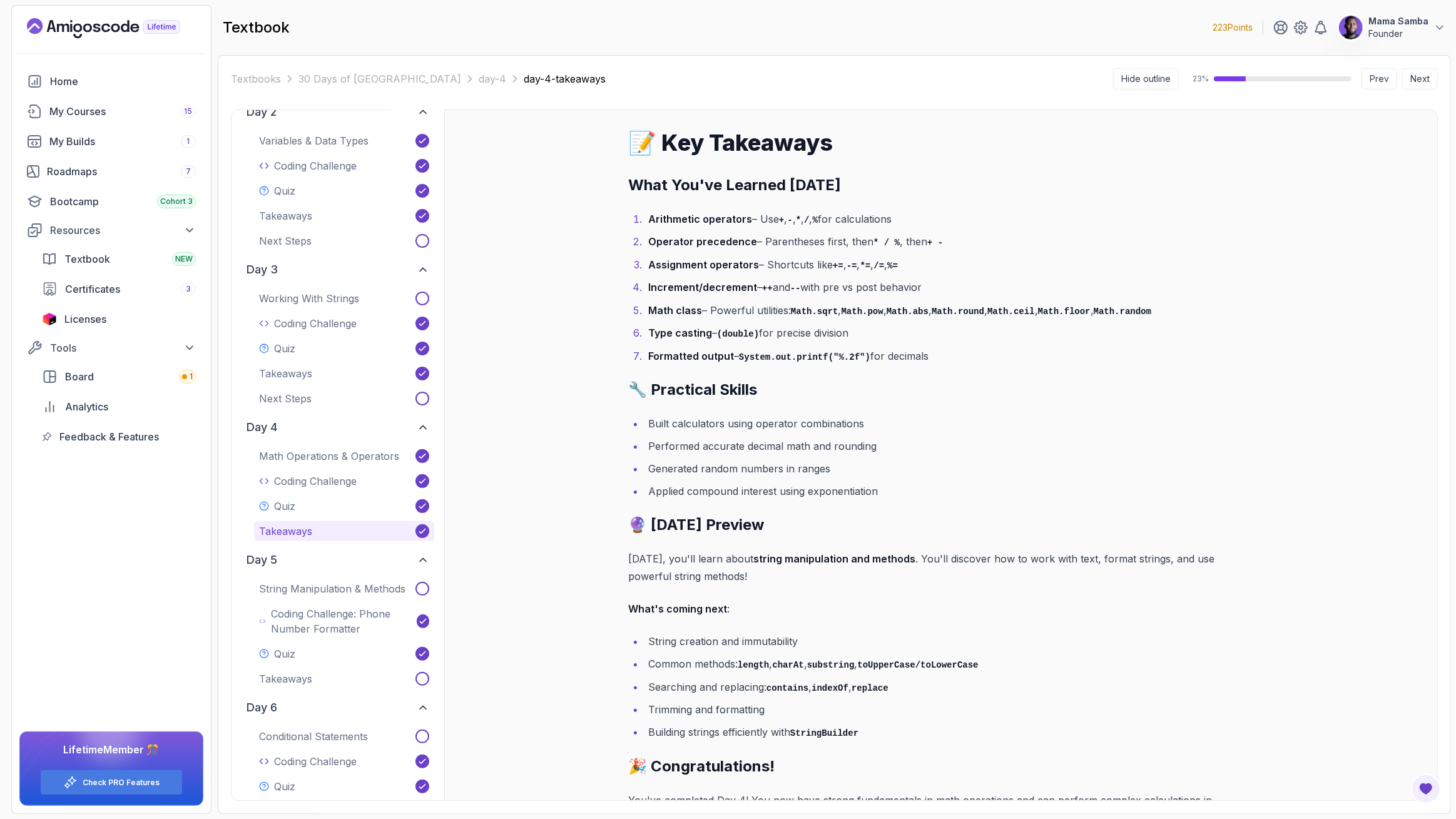
scroll to position [106, 0]
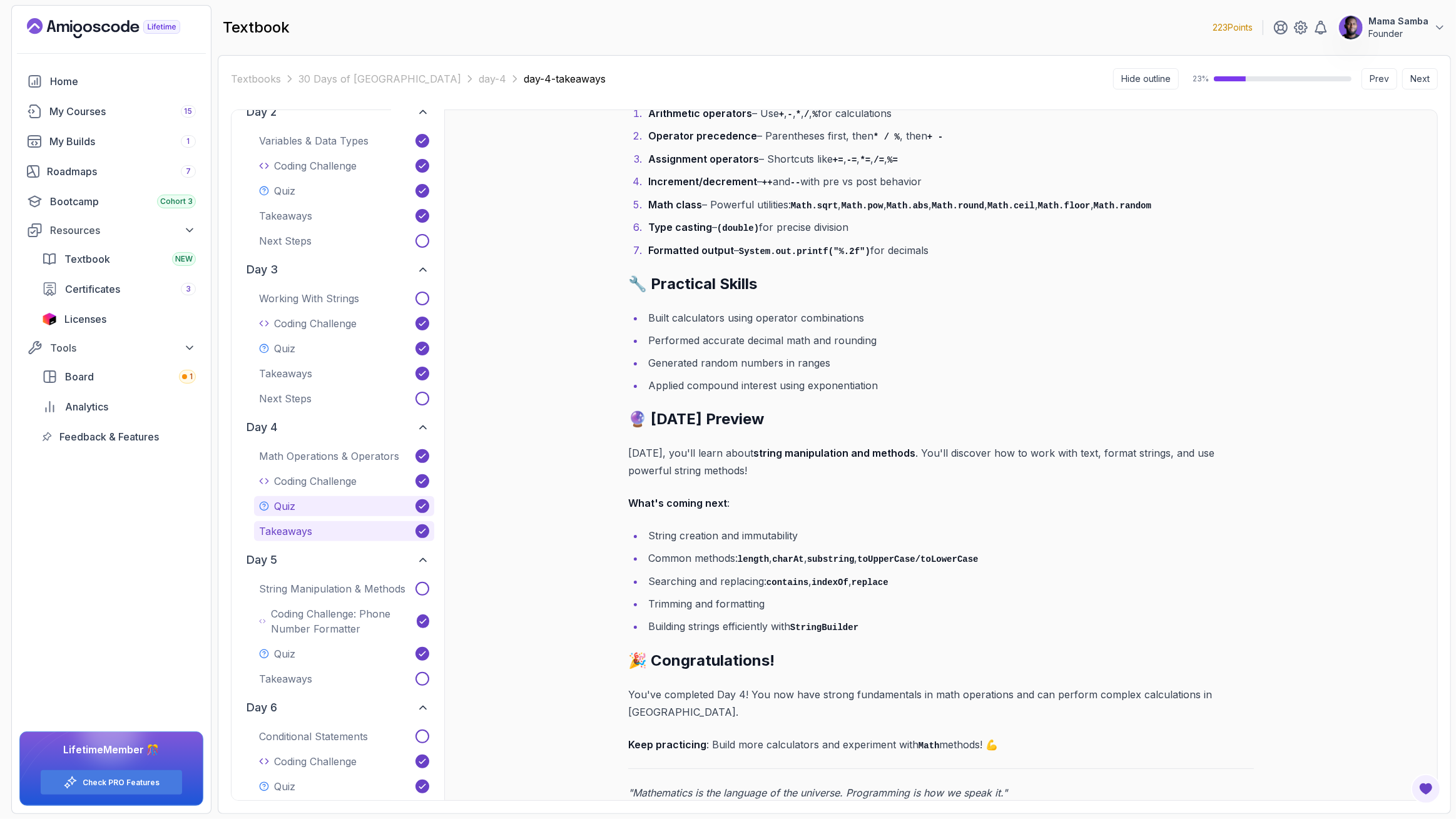
click at [296, 505] on button "Quiz" at bounding box center [344, 506] width 181 height 20
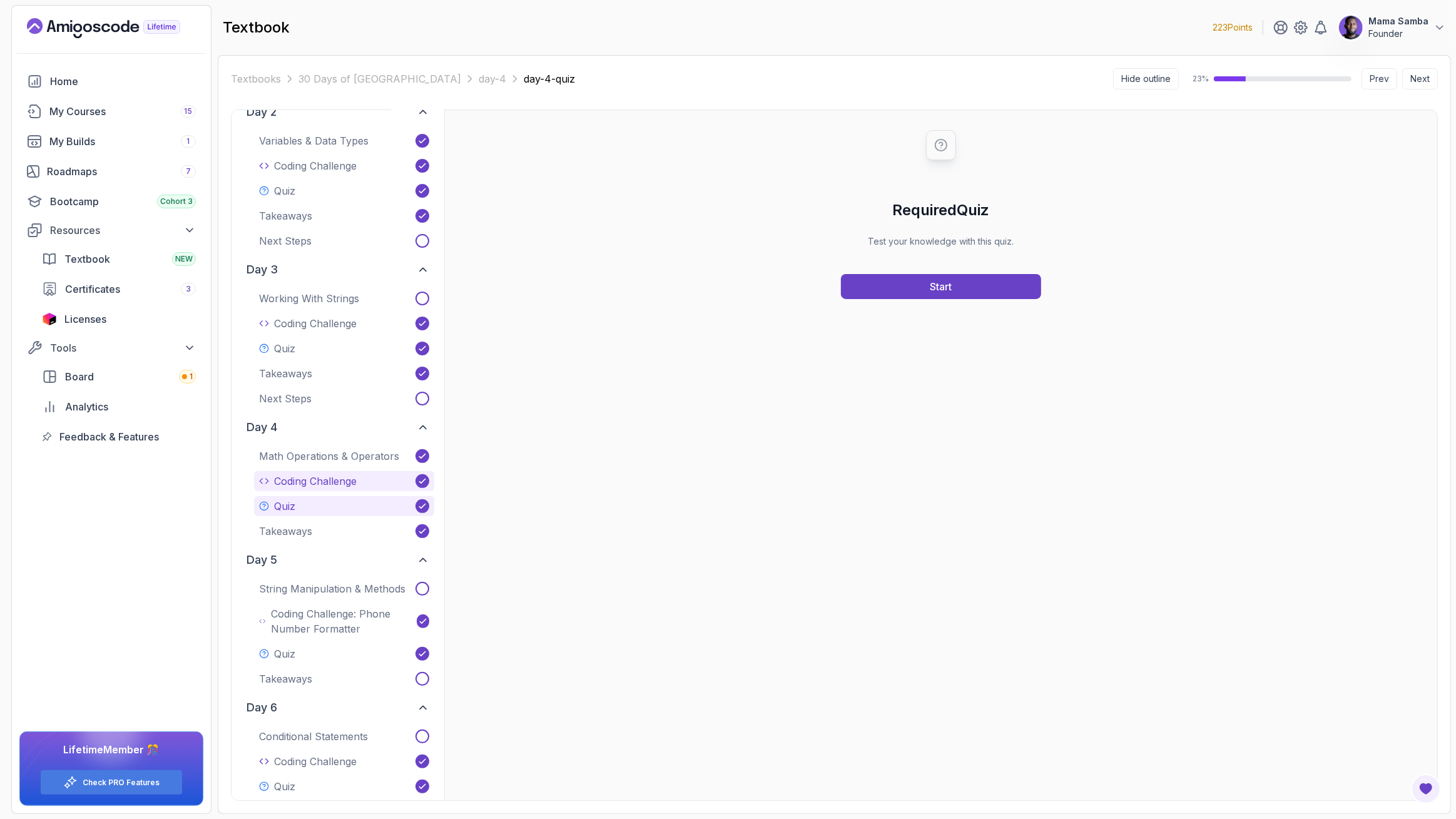
click at [316, 488] on button "Coding Challenge" at bounding box center [344, 481] width 181 height 20
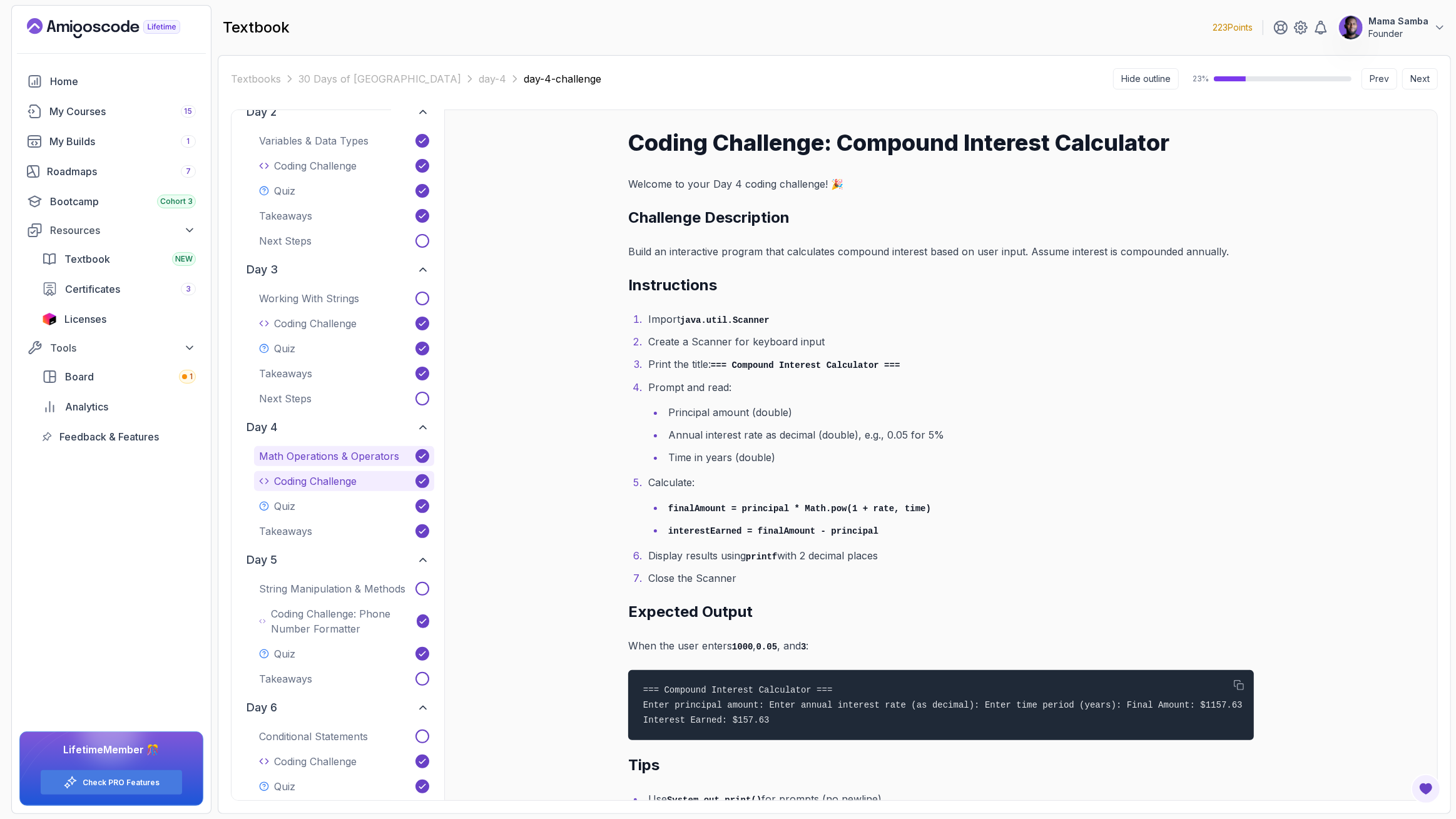
click at [318, 453] on p "Math Operations & Operators" at bounding box center [329, 456] width 140 height 15
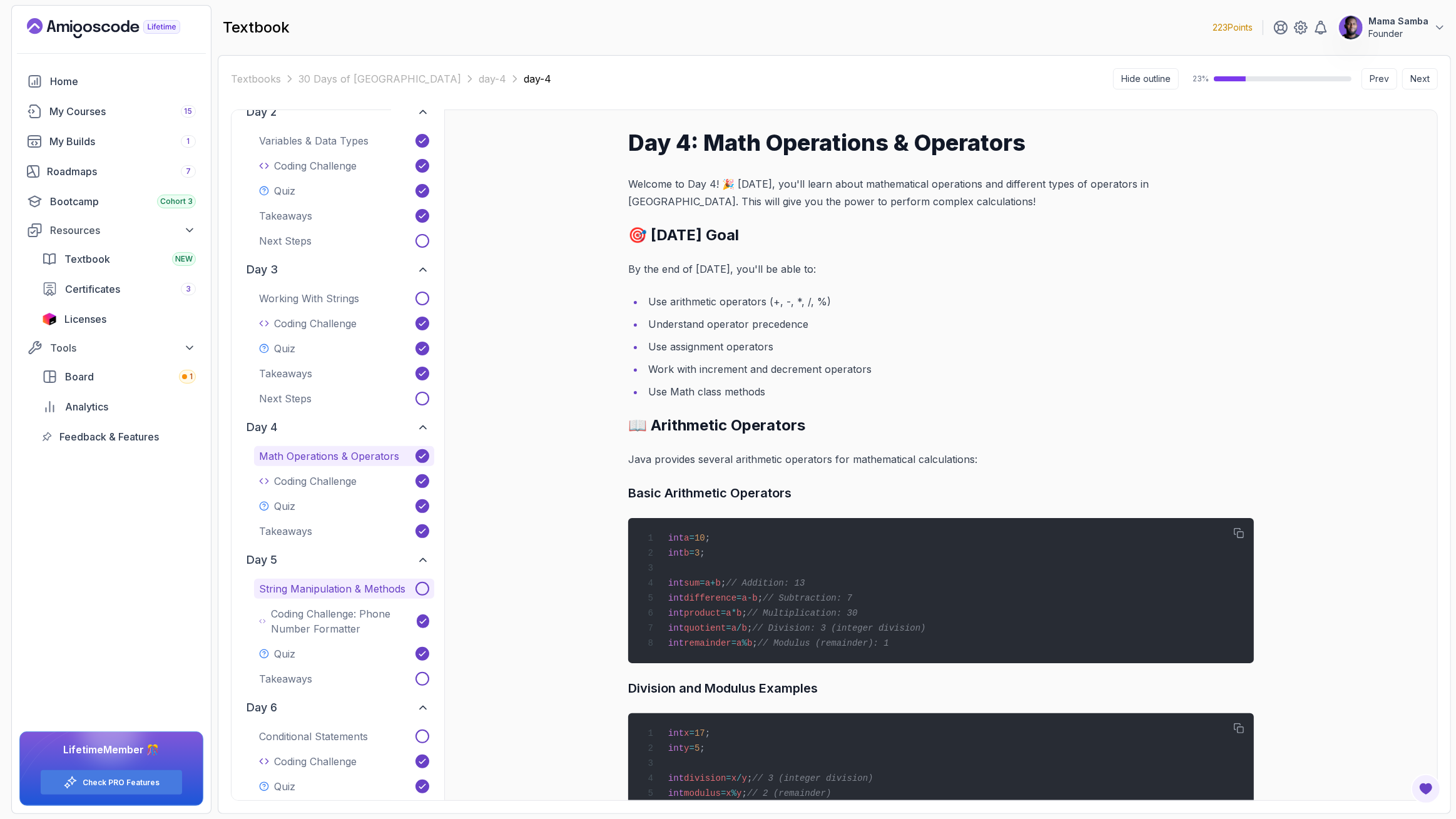
click at [303, 581] on p "String Manipulation & Methods" at bounding box center [332, 588] width 146 height 15
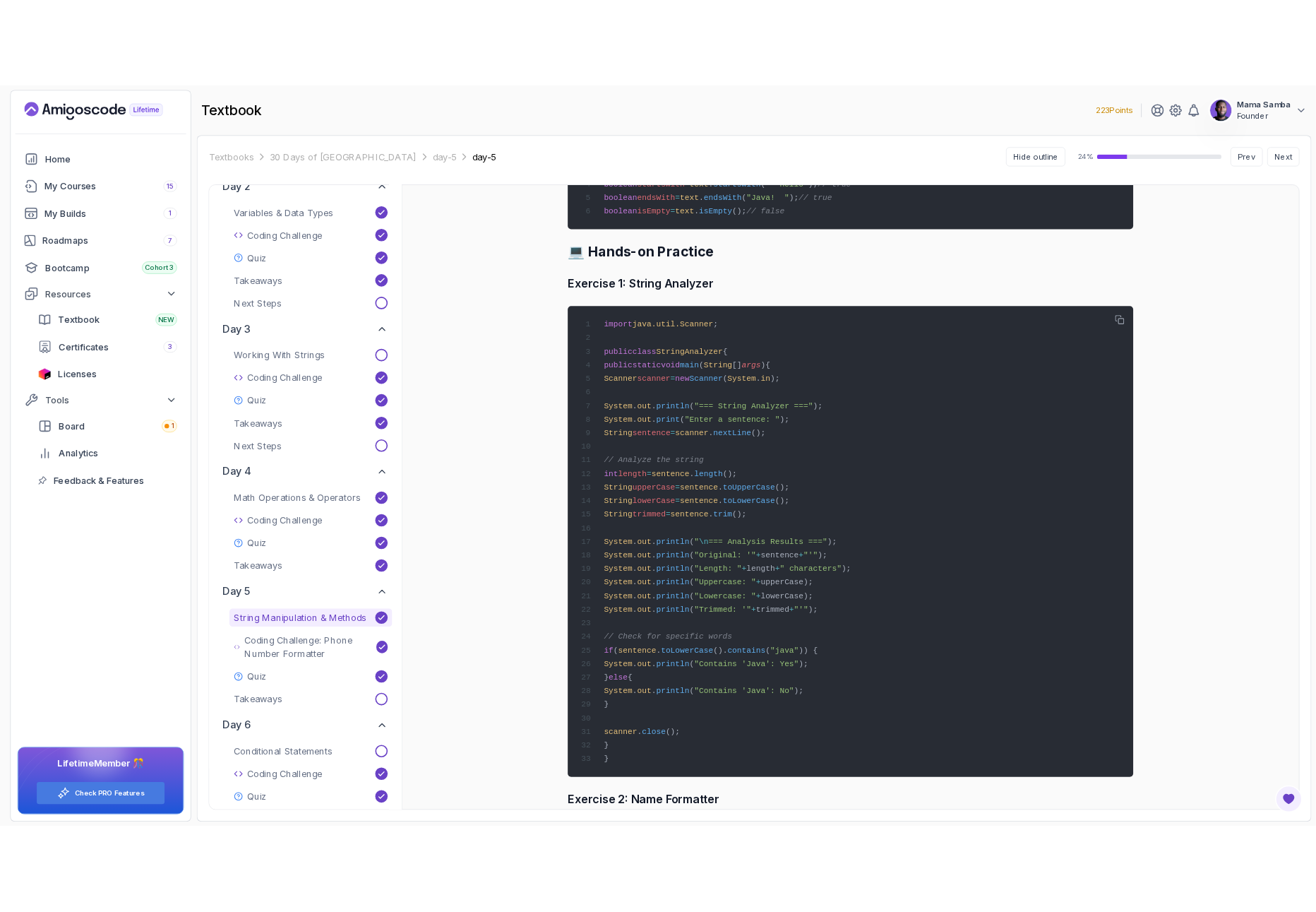
scroll to position [1858, 0]
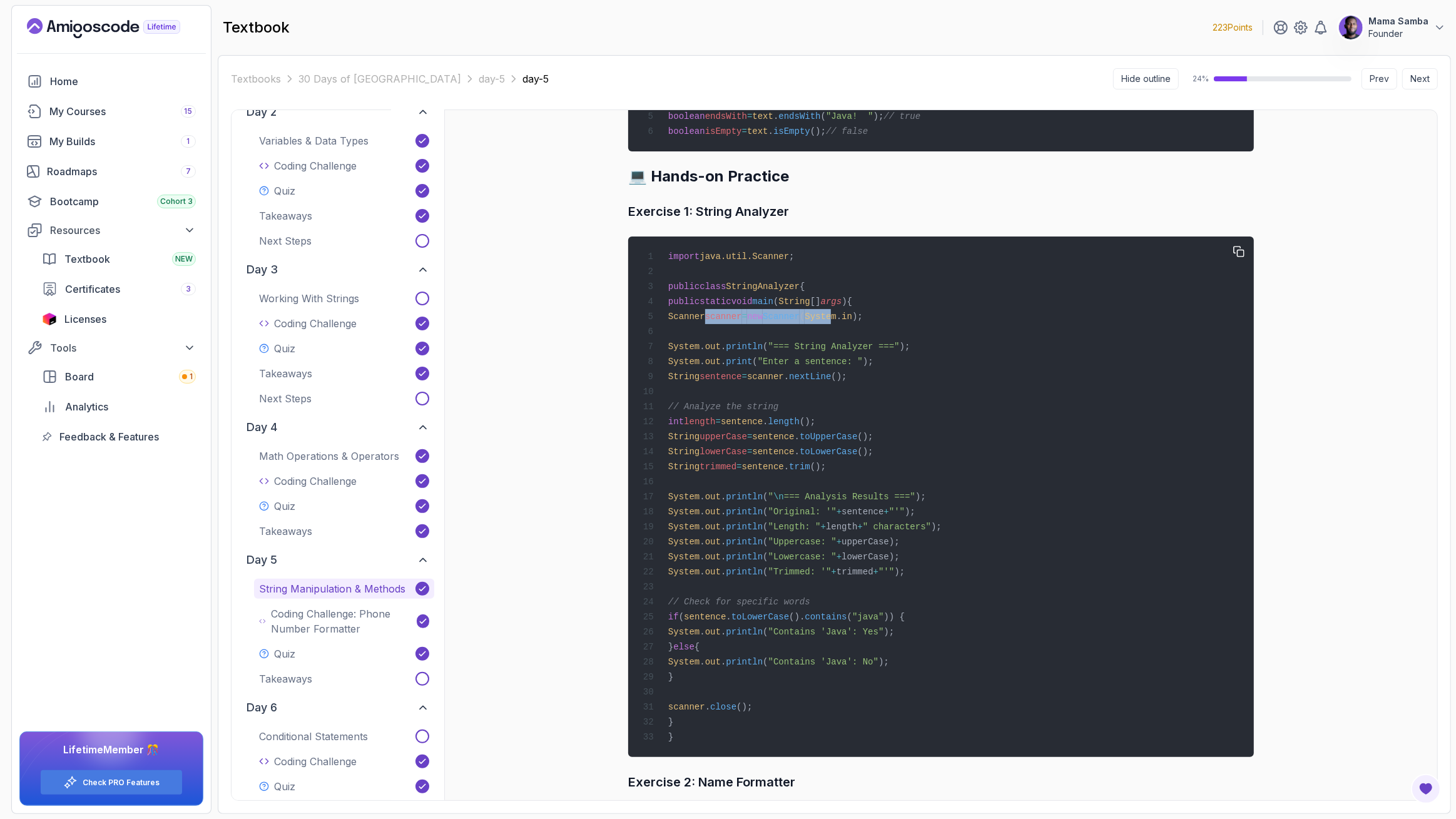
drag, startPoint x: 705, startPoint y: 344, endPoint x: 896, endPoint y: 346, distance: 191.0
click at [863, 321] on span "Scanner scanner = new Scanner ( System . in );" at bounding box center [753, 316] width 220 height 10
click at [602, 551] on div "Day 5: String Manipulation & Methods Welcome to Day 5! 🎉 Today, you'll learn ho…" at bounding box center [940, 455] width 993 height 690
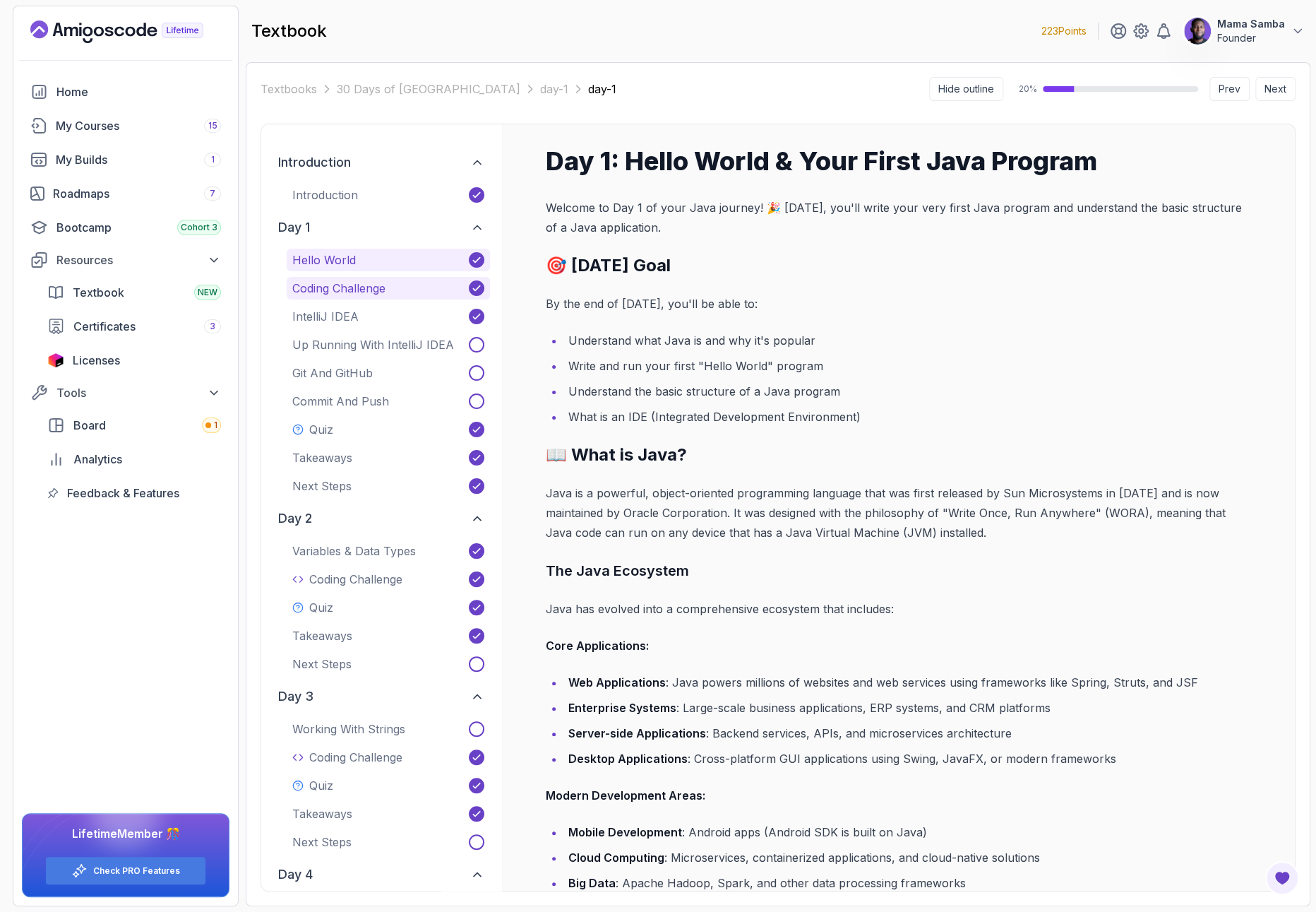
click at [359, 282] on p "Coding Challenge" at bounding box center [339, 288] width 93 height 17
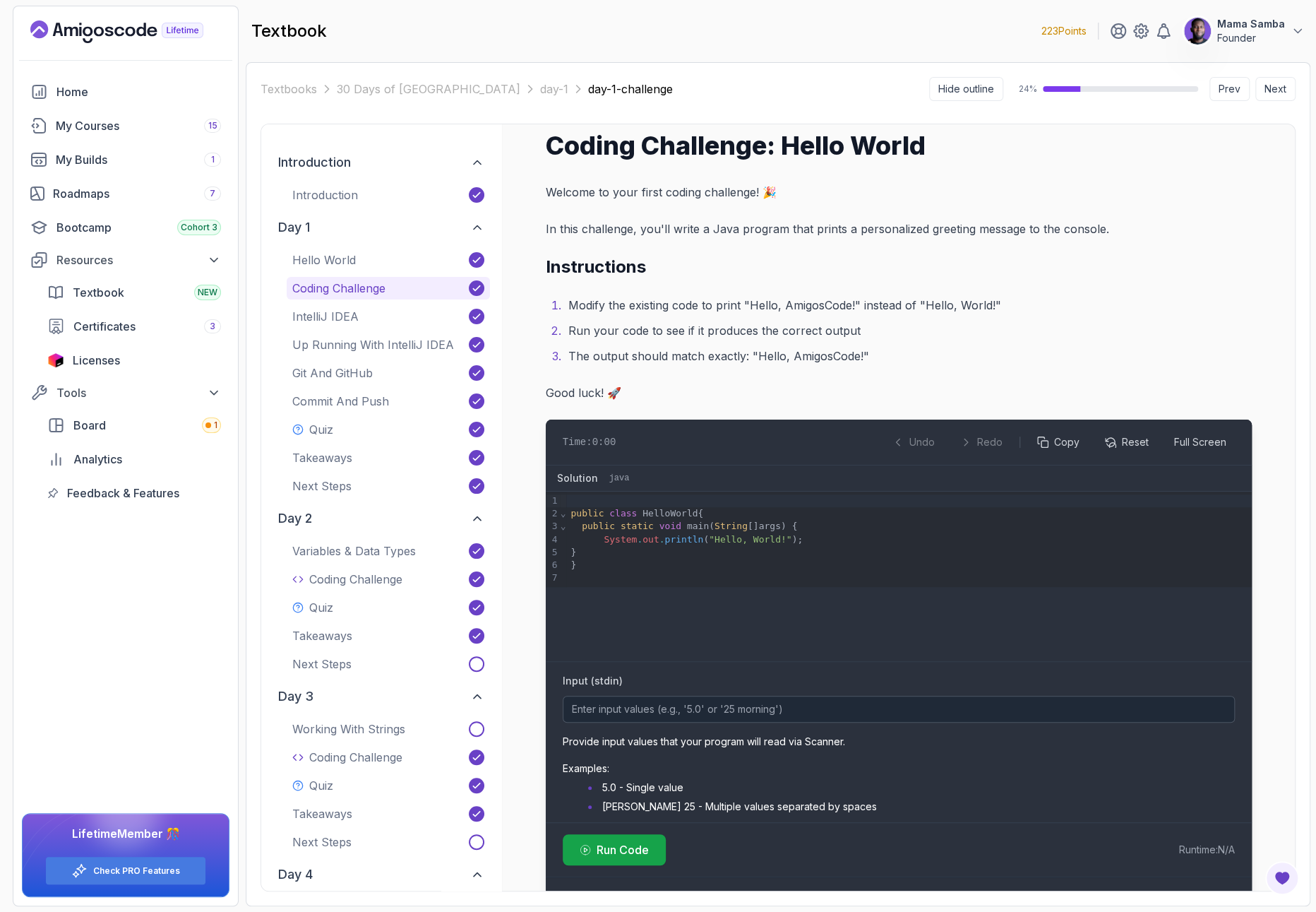
scroll to position [24, 0]
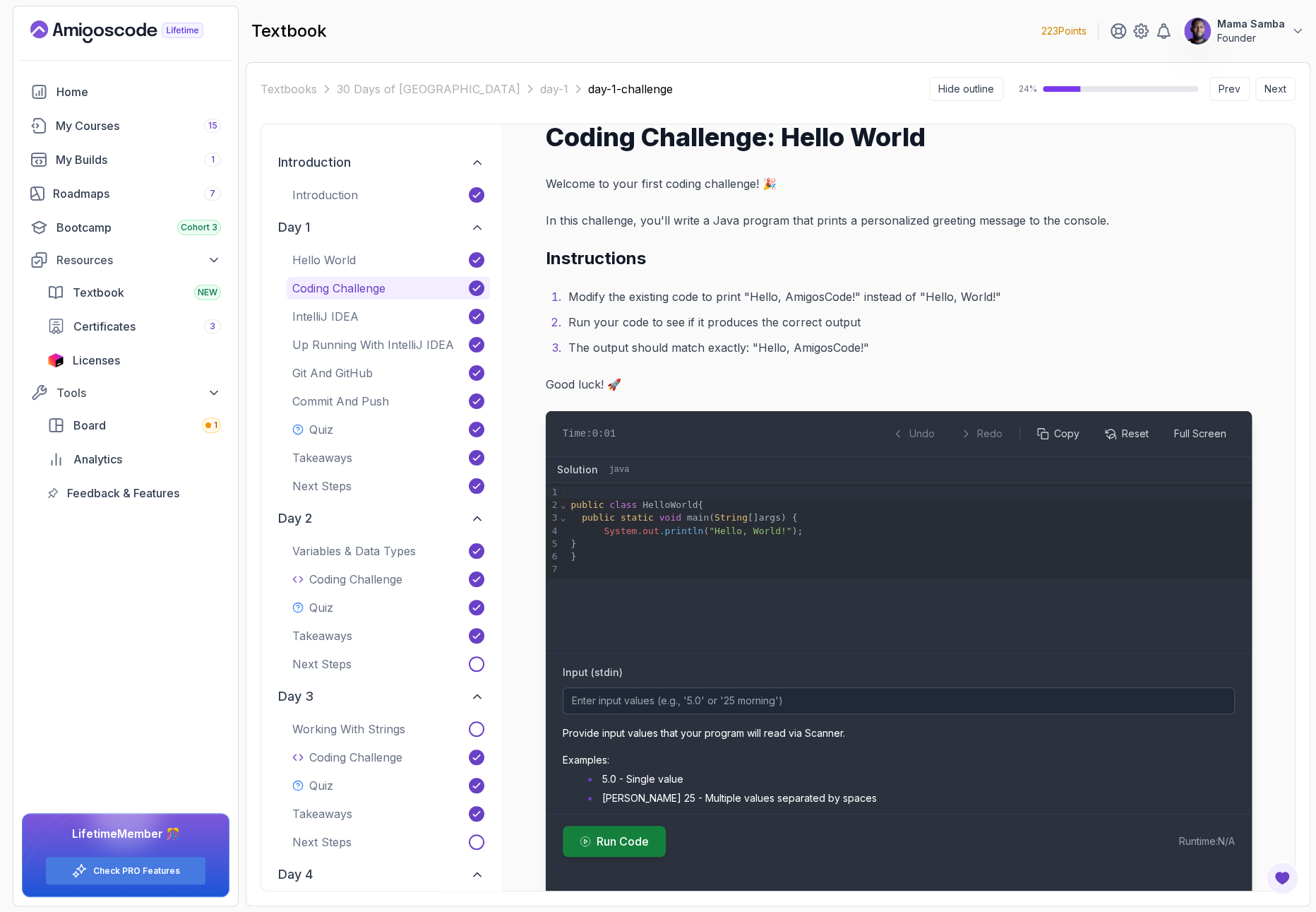
click at [617, 850] on button "Run Code" at bounding box center [614, 841] width 103 height 31
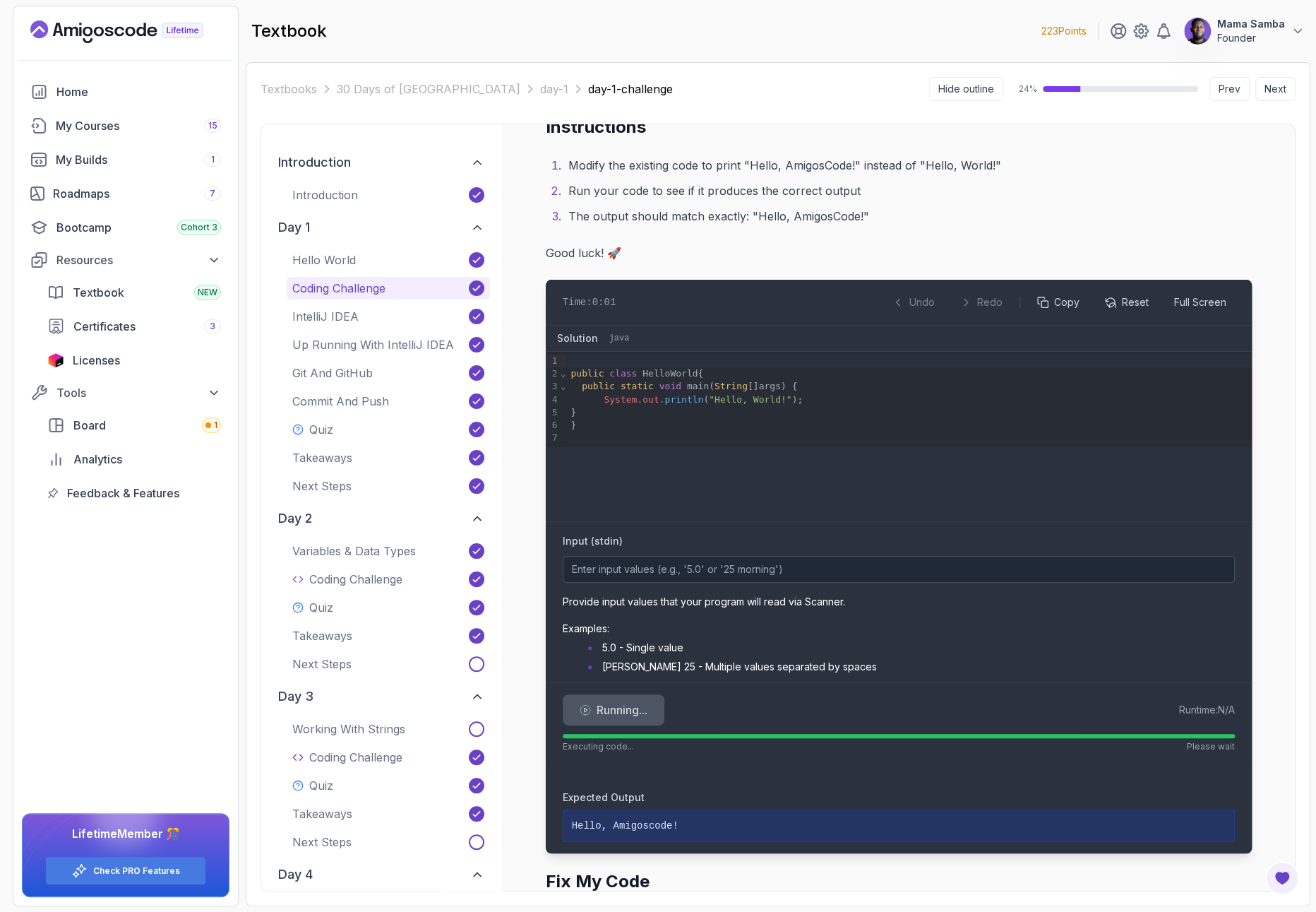
scroll to position [288, 0]
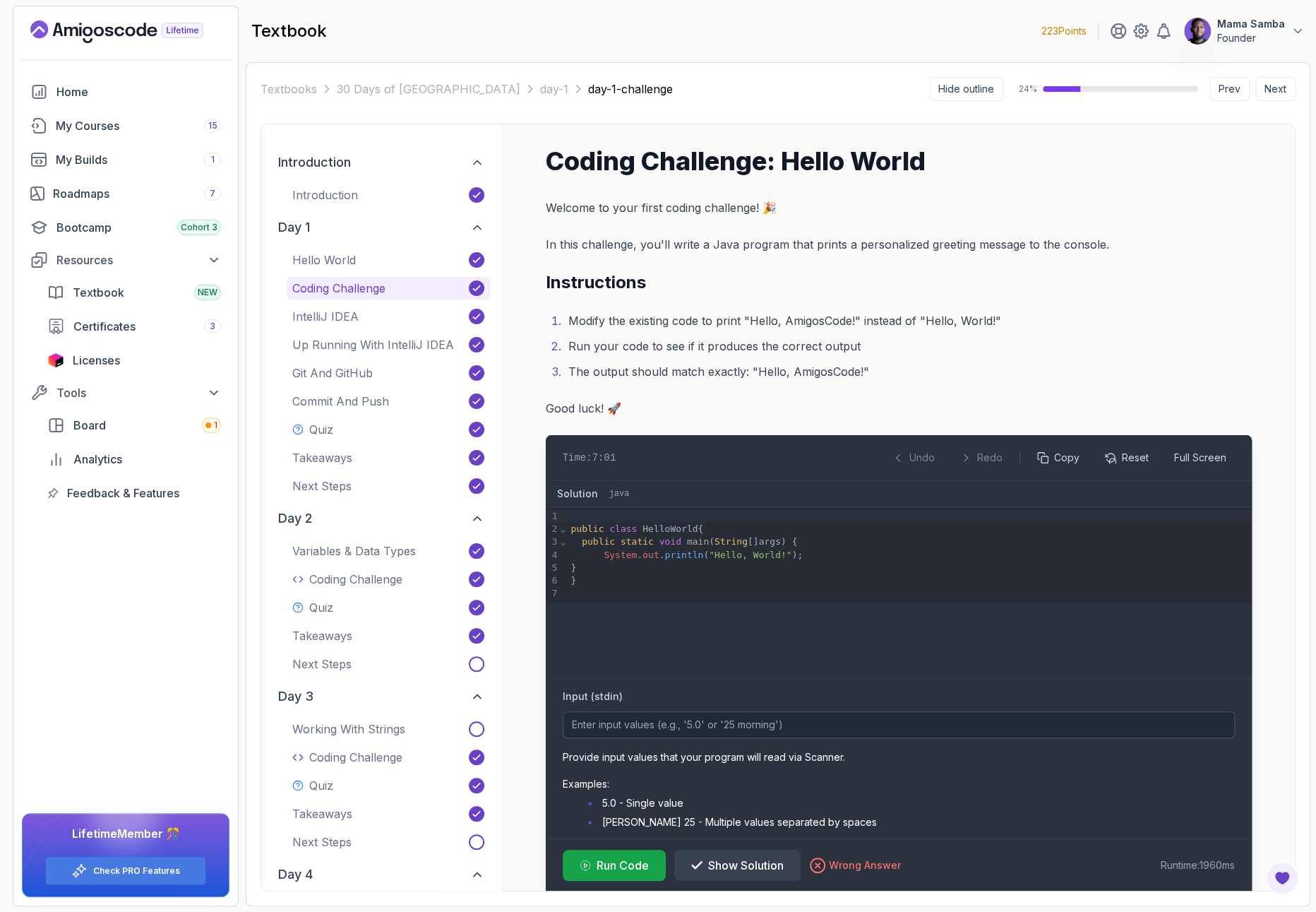
scroll to position [288, 0]
